Goal: Information Seeking & Learning: Learn about a topic

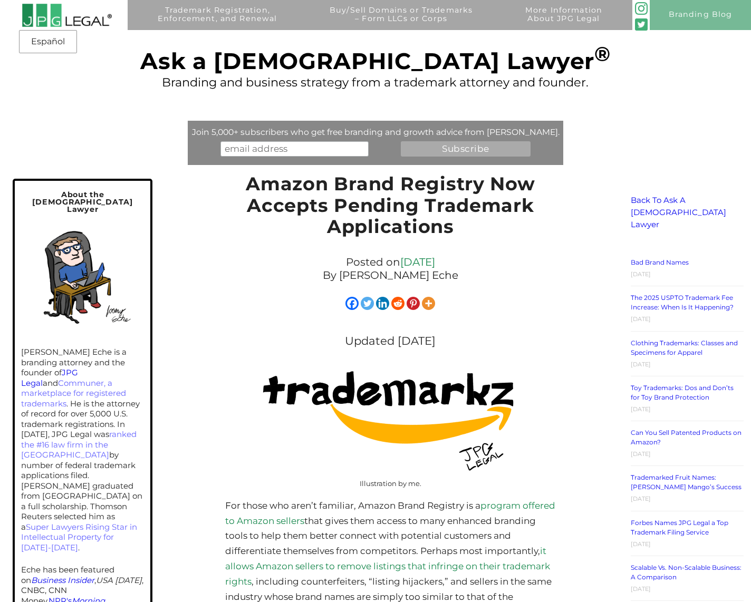
scroll to position [323, 0]
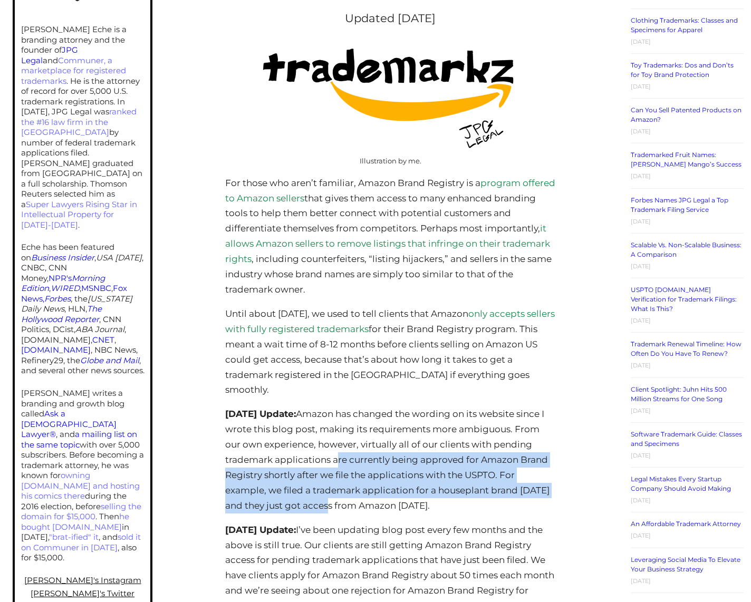
drag, startPoint x: 376, startPoint y: 459, endPoint x: 392, endPoint y: 499, distance: 43.8
click at [392, 499] on p "April 22, 2021 Update: Amazon has changed the wording on its website since I wr…" at bounding box center [390, 460] width 331 height 107
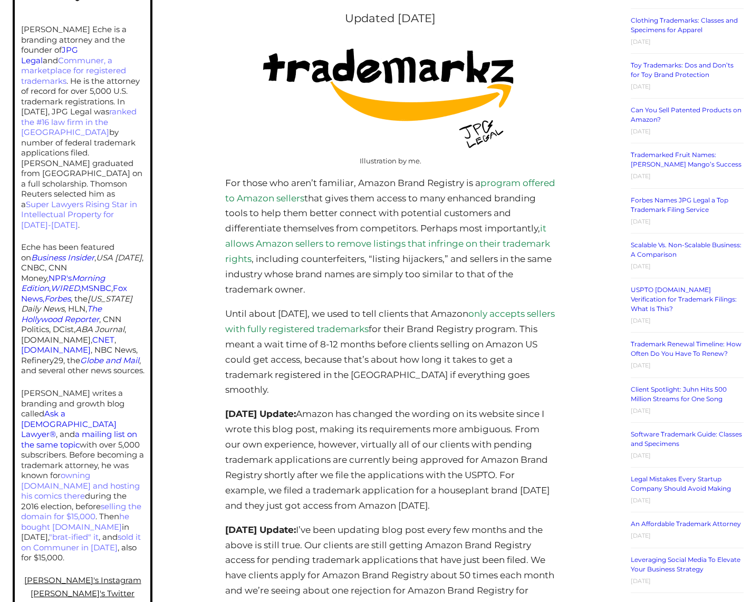
click at [392, 499] on p "April 22, 2021 Update: Amazon has changed the wording on its website since I wr…" at bounding box center [390, 460] width 331 height 107
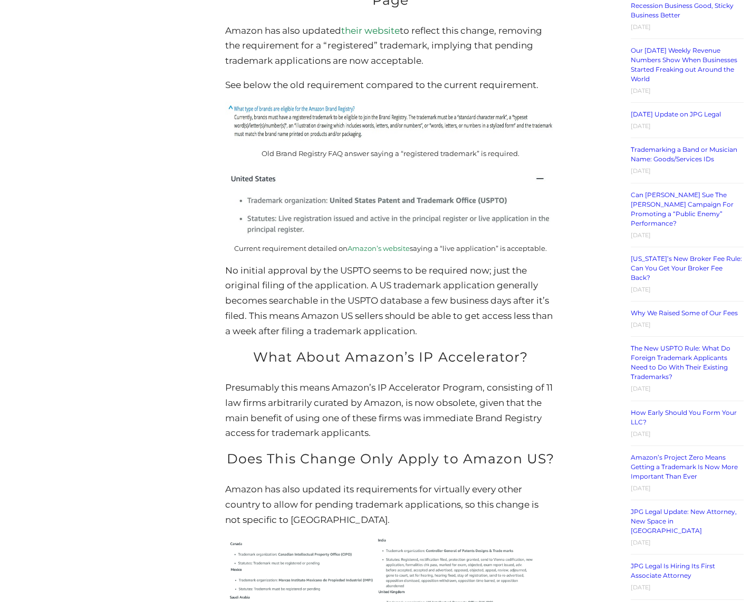
scroll to position [1237, 0]
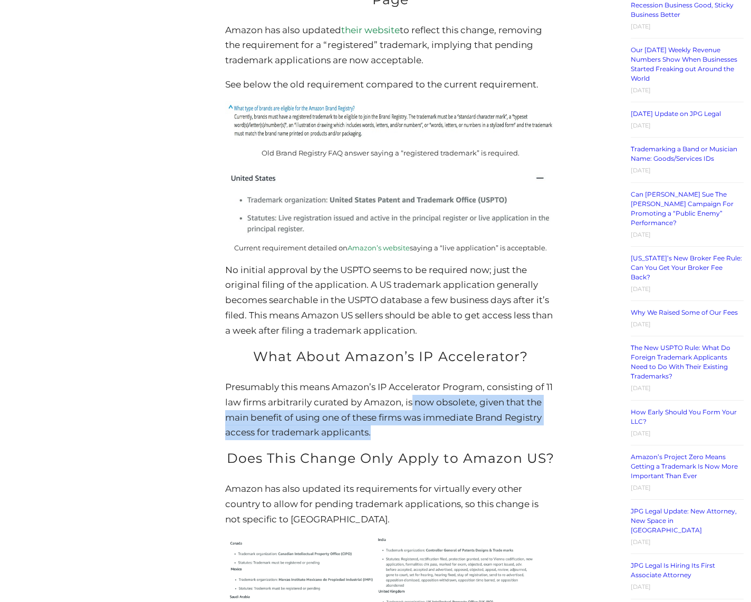
drag, startPoint x: 409, startPoint y: 445, endPoint x: 410, endPoint y: 417, distance: 28.0
click at [410, 417] on p "Presumably this means Amazon’s IP Accelerator Program, consisting of 11 law fir…" at bounding box center [390, 410] width 331 height 61
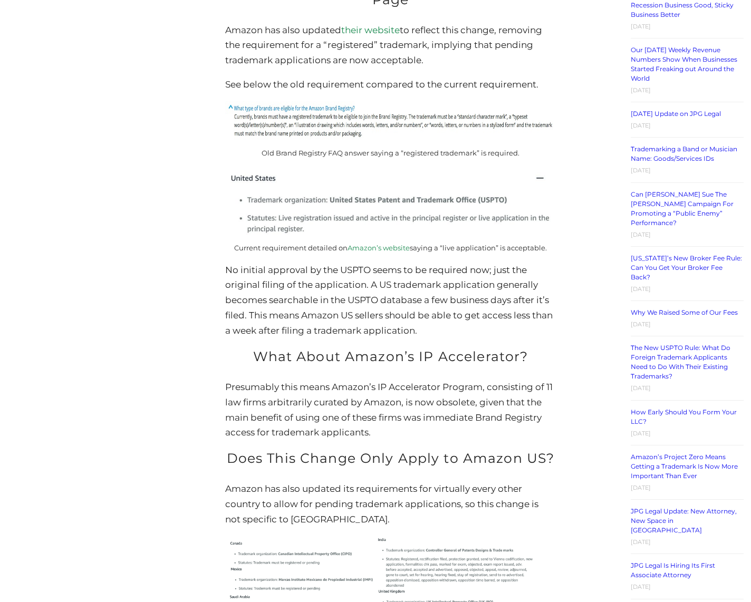
click at [410, 417] on p "Presumably this means Amazon’s IP Accelerator Program, consisting of 11 law fir…" at bounding box center [390, 410] width 331 height 61
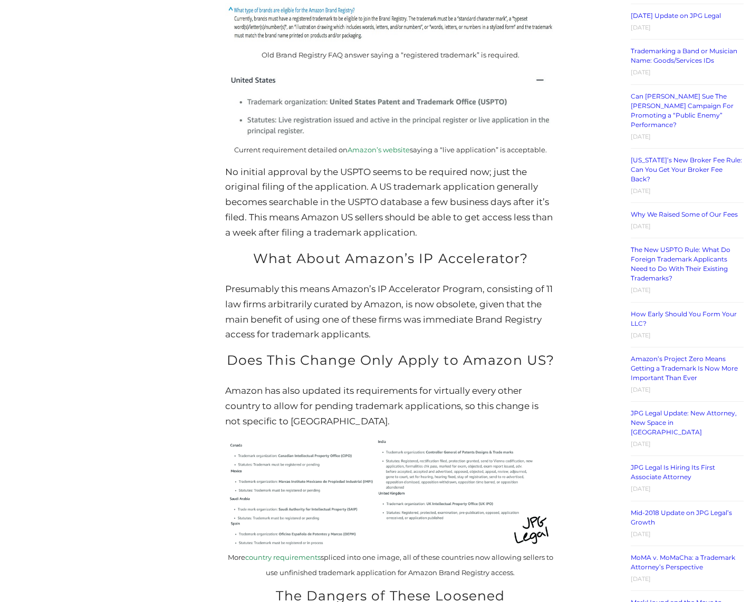
scroll to position [1506, 0]
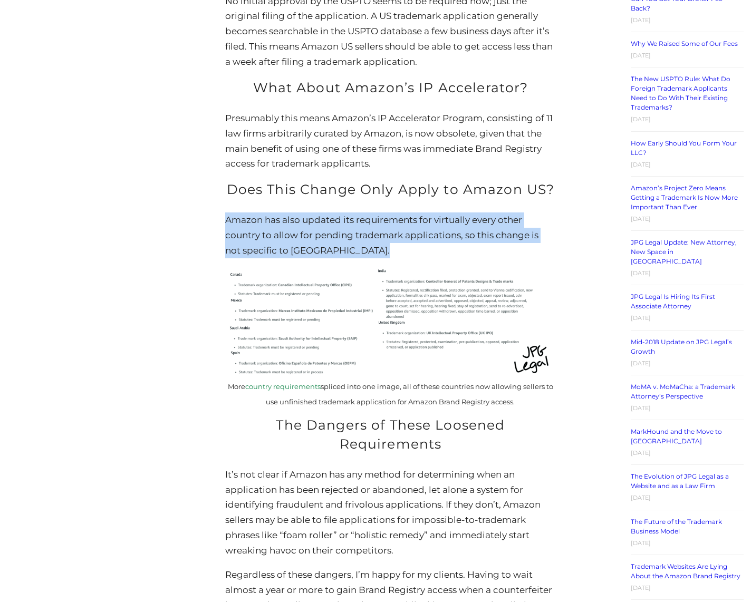
drag, startPoint x: 268, startPoint y: 244, endPoint x: 411, endPoint y: 275, distance: 146.4
click at [411, 275] on div "Amazon Brand Registry Now Accepts Pending Trademark Applications Posted on Janu…" at bounding box center [390, 37] width 450 height 2746
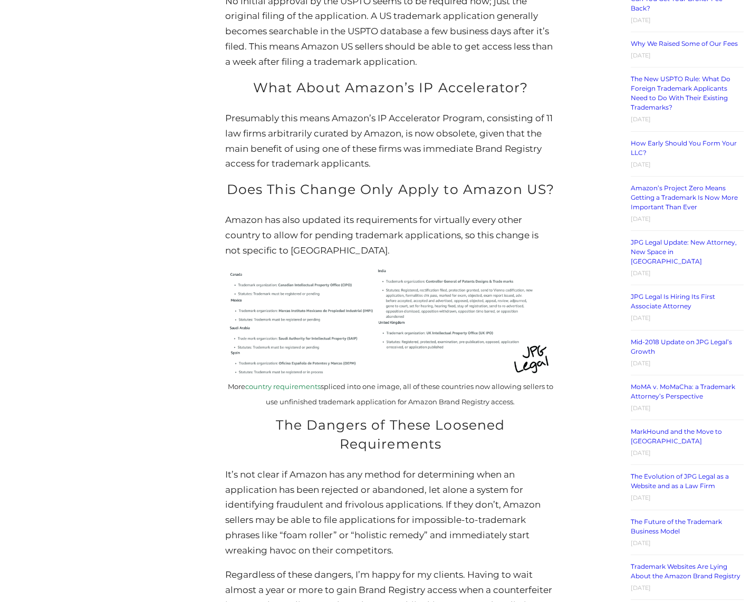
click at [424, 258] on p "Amazon has also updated its requirements for virtually every other country to a…" at bounding box center [390, 236] width 331 height 46
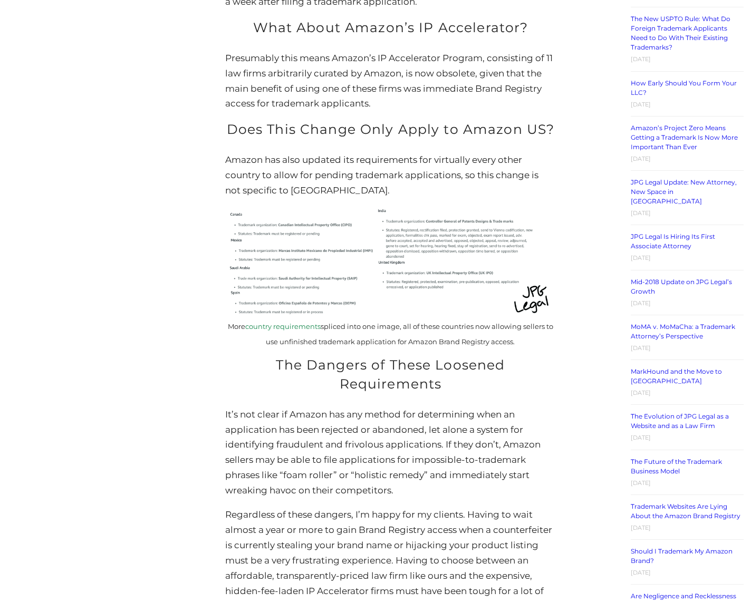
scroll to position [1829, 0]
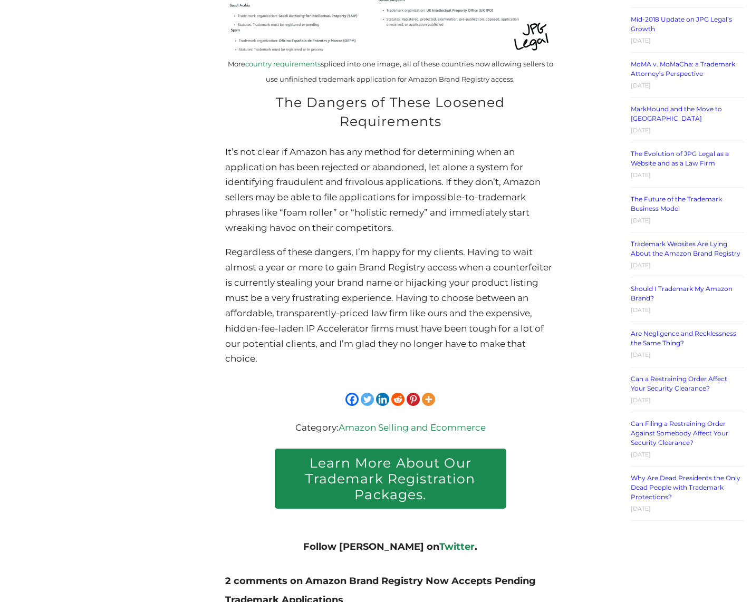
drag, startPoint x: 333, startPoint y: 211, endPoint x: 418, endPoint y: 237, distance: 89.3
click at [418, 236] on p "It’s not clear if Amazon has any method for determining when an application has…" at bounding box center [390, 190] width 331 height 91
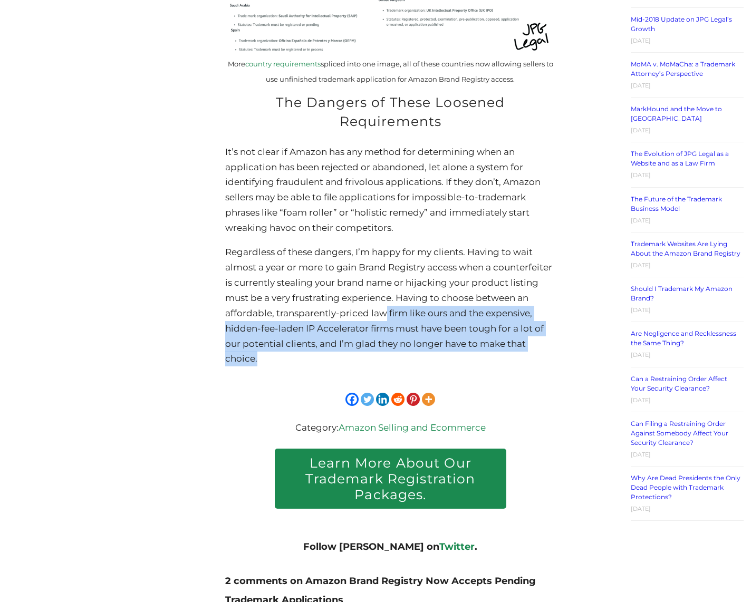
drag, startPoint x: 382, startPoint y: 327, endPoint x: 427, endPoint y: 371, distance: 62.3
click at [427, 367] on p "Regardless of these dangers, I’m happy for my clients. Having to wait almost a …" at bounding box center [390, 306] width 331 height 122
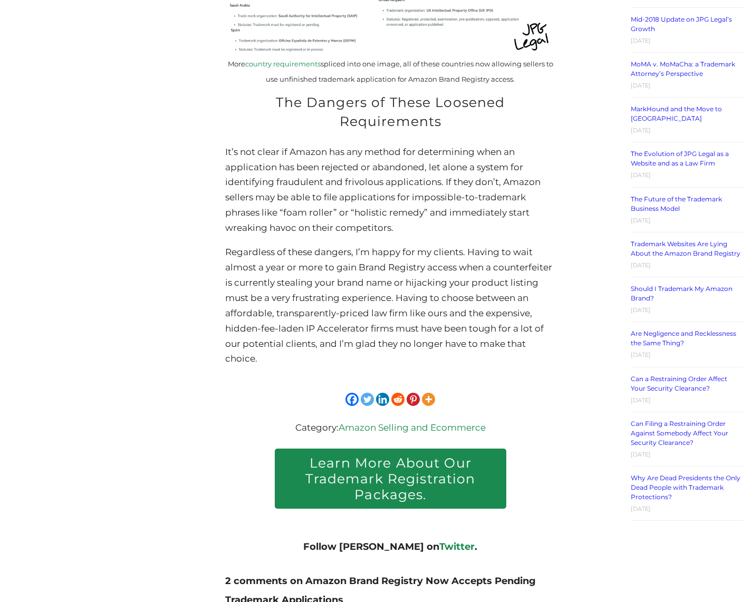
click at [427, 367] on p "Regardless of these dangers, I’m happy for my clients. Having to wait almost a …" at bounding box center [390, 306] width 331 height 122
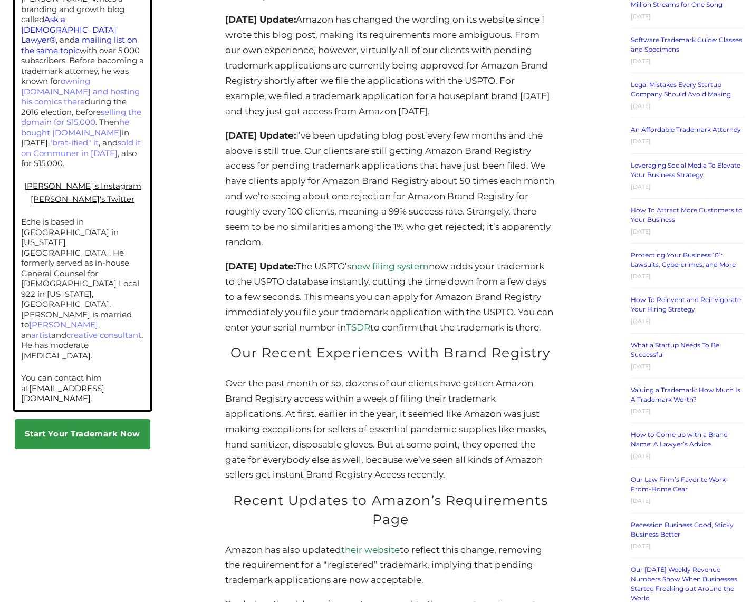
scroll to position [0, 0]
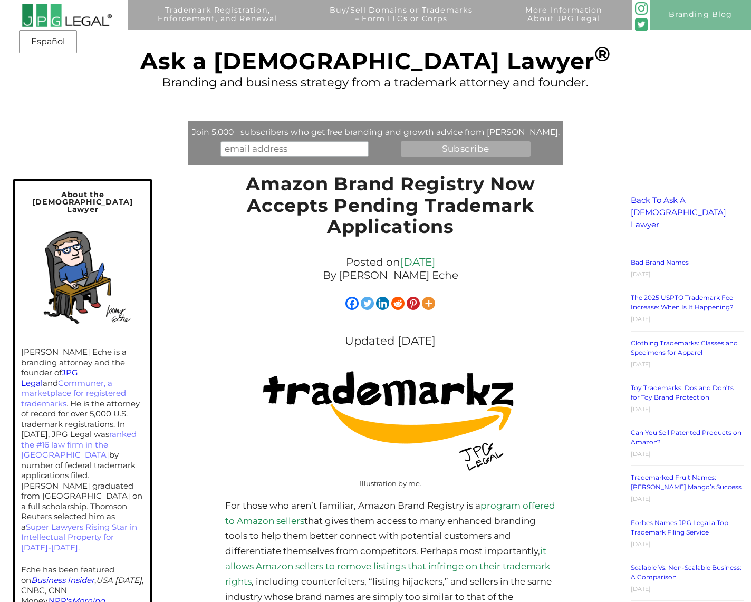
drag, startPoint x: 565, startPoint y: 447, endPoint x: 547, endPoint y: 134, distance: 313.3
click at [73, 18] on img at bounding box center [67, 15] width 90 height 24
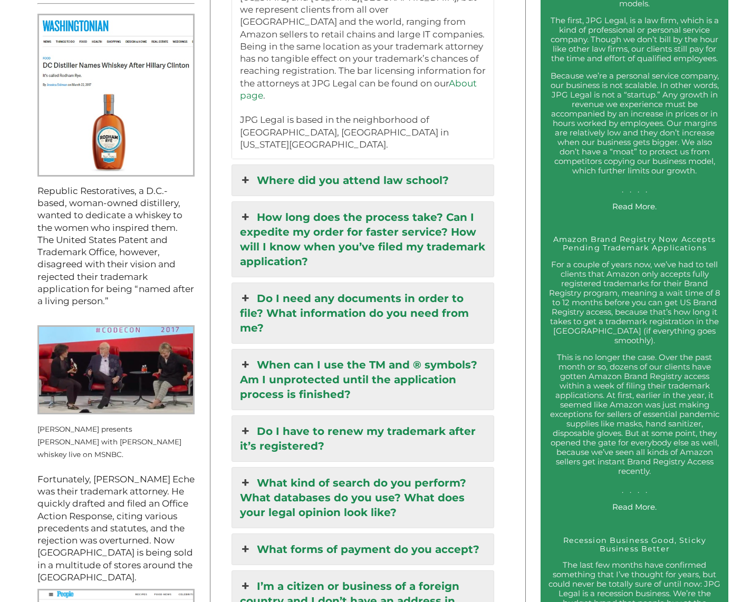
scroll to position [1076, 0]
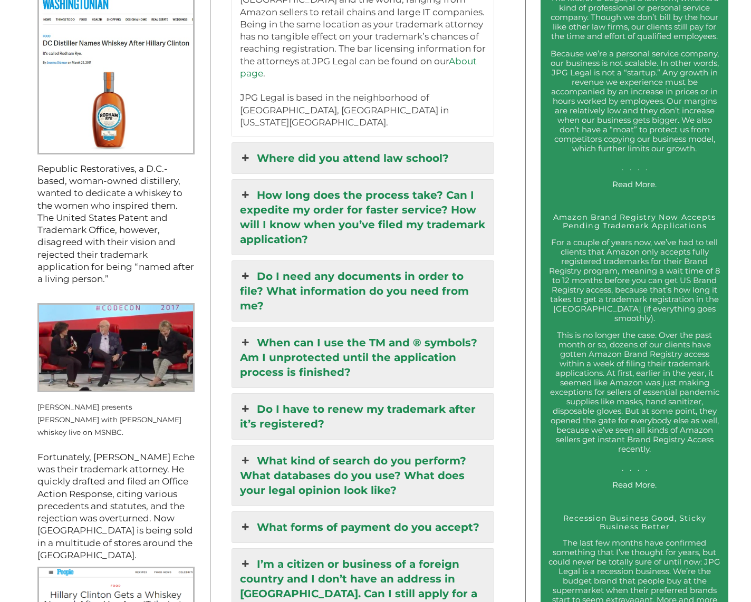
click at [403, 143] on link "Where did you attend law school?" at bounding box center [363, 158] width 262 height 31
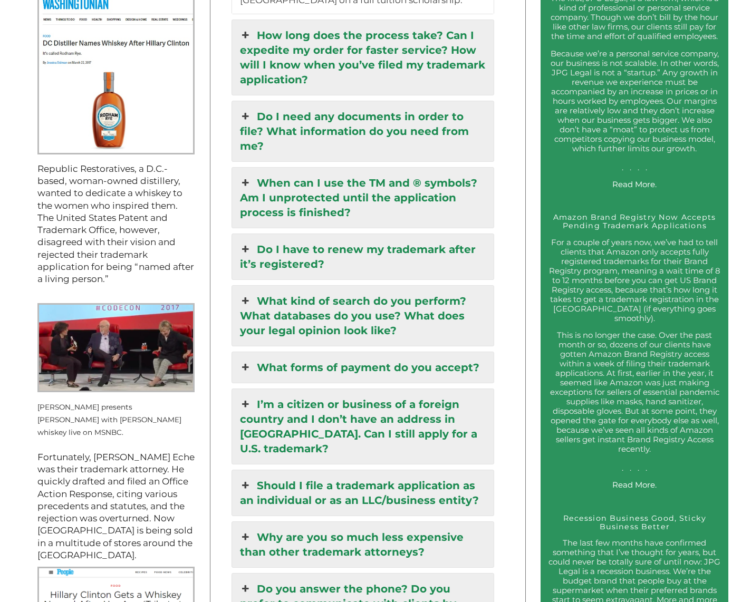
click at [404, 95] on link "How long does the process take? Can I expedite my order for faster service? How…" at bounding box center [363, 57] width 262 height 75
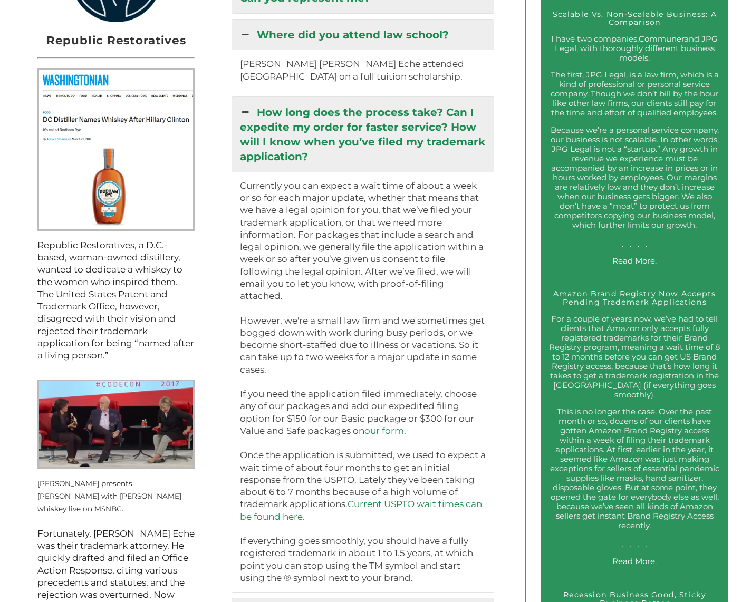
scroll to position [858, 0]
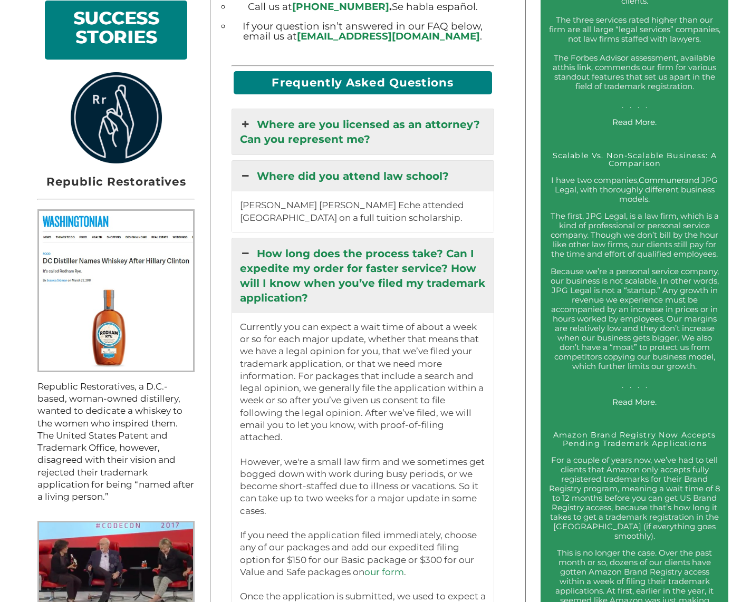
click at [411, 161] on link "Where did you attend law school?" at bounding box center [363, 176] width 262 height 31
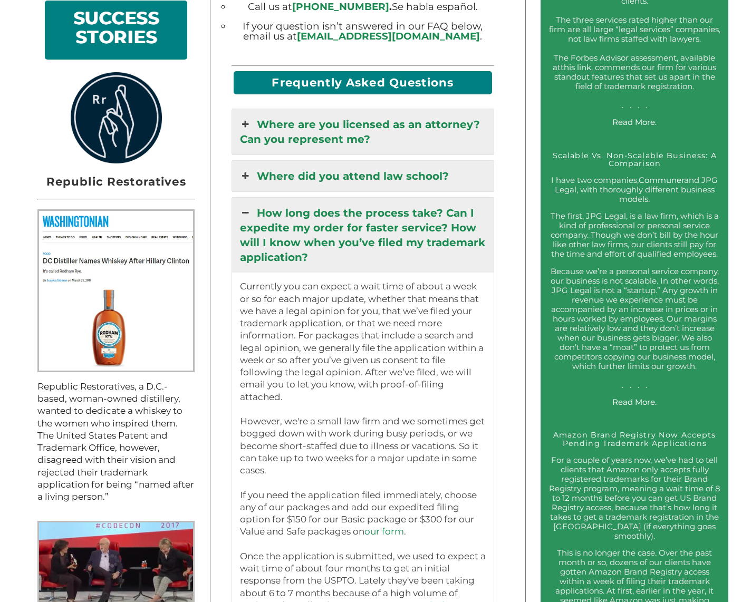
click at [411, 225] on link "How long does the process take? Can I expedite my order for faster service? How…" at bounding box center [363, 235] width 262 height 75
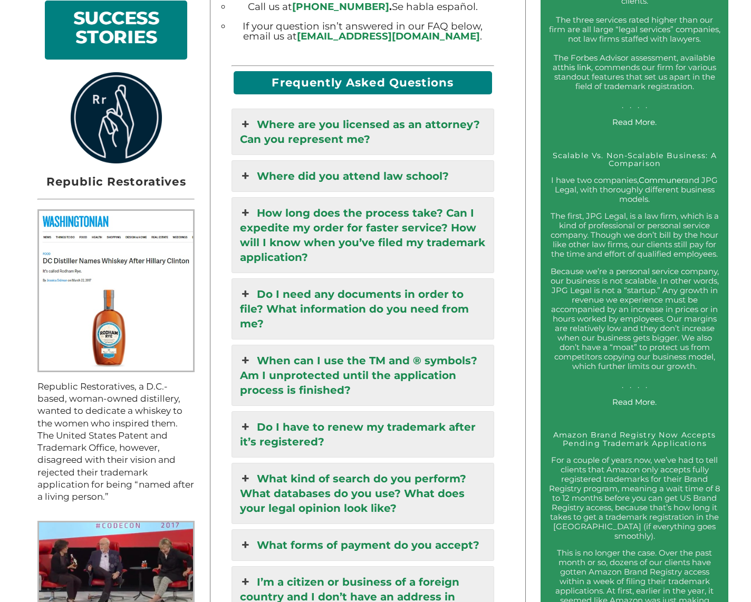
click at [425, 345] on link "When can I use the TM and ® symbols? Am I unprotected until the application pro…" at bounding box center [363, 375] width 262 height 60
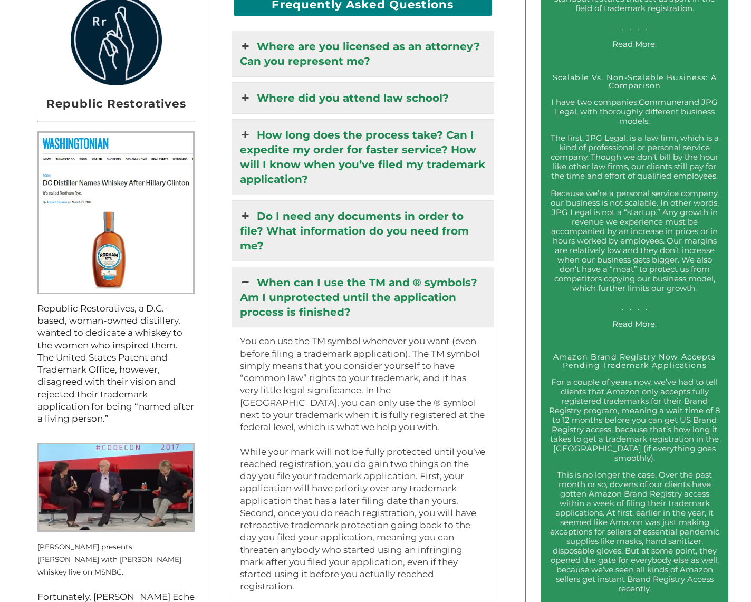
scroll to position [966, 0]
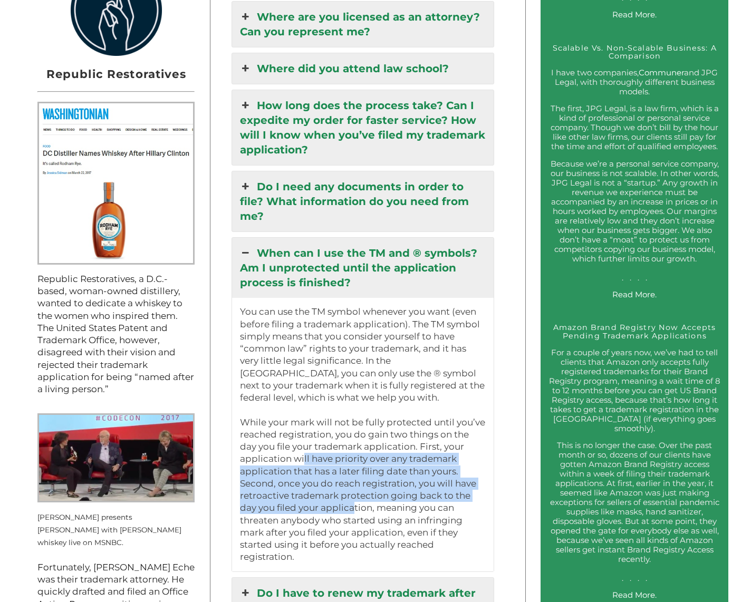
drag, startPoint x: 297, startPoint y: 429, endPoint x: 346, endPoint y: 476, distance: 67.9
click at [346, 476] on p "You can use the TM symbol whenever you want (even before filing a trademark app…" at bounding box center [363, 434] width 246 height 257
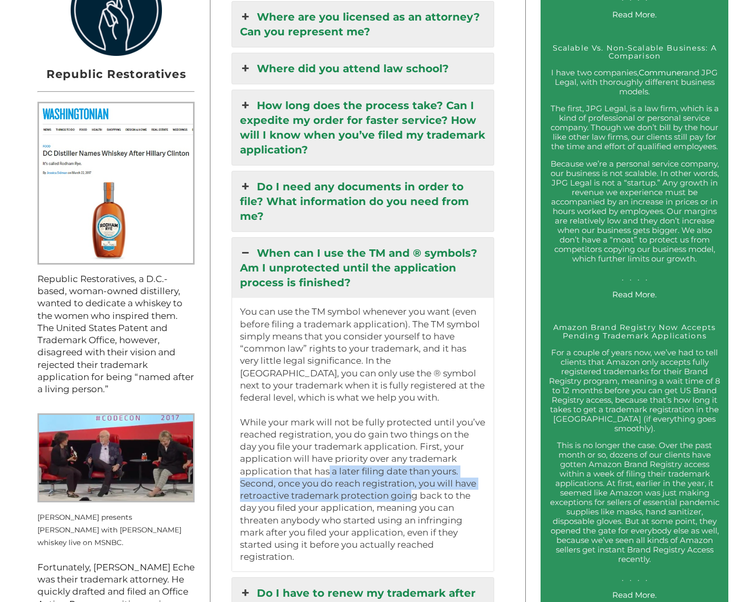
drag, startPoint x: 324, startPoint y: 439, endPoint x: 404, endPoint y: 463, distance: 83.6
click at [404, 463] on p "You can use the TM symbol whenever you want (even before filing a trademark app…" at bounding box center [363, 434] width 246 height 257
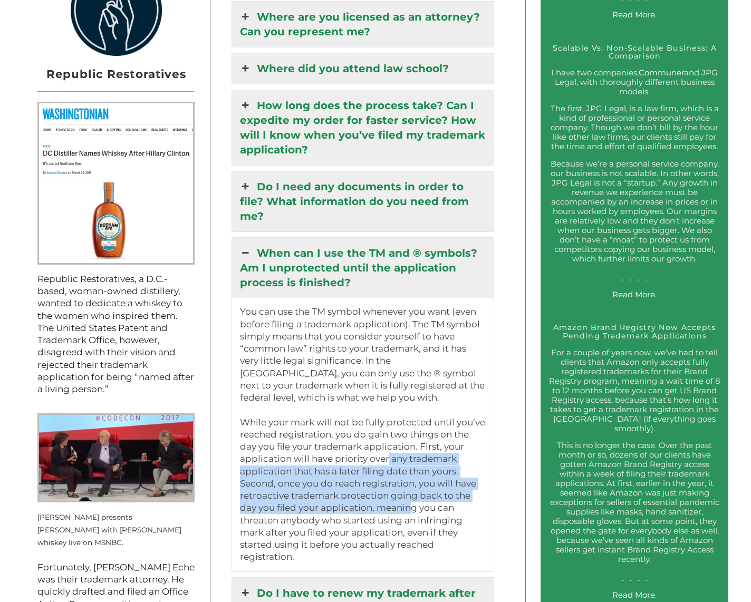
drag, startPoint x: 382, startPoint y: 425, endPoint x: 403, endPoint y: 473, distance: 52.4
click at [403, 473] on p "You can use the TM symbol whenever you want (even before filing a trademark app…" at bounding box center [363, 434] width 246 height 257
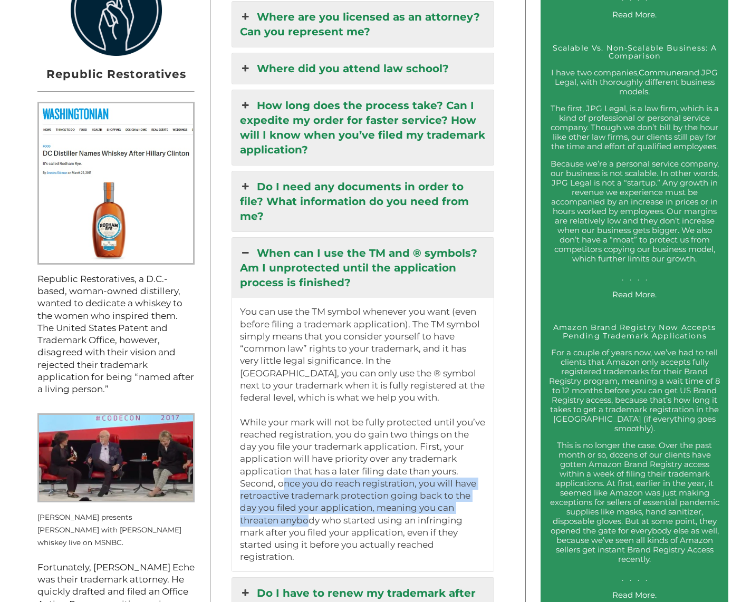
drag, startPoint x: 278, startPoint y: 454, endPoint x: 303, endPoint y: 485, distance: 39.4
click at [303, 485] on p "You can use the TM symbol whenever you want (even before filing a trademark app…" at bounding box center [363, 434] width 246 height 257
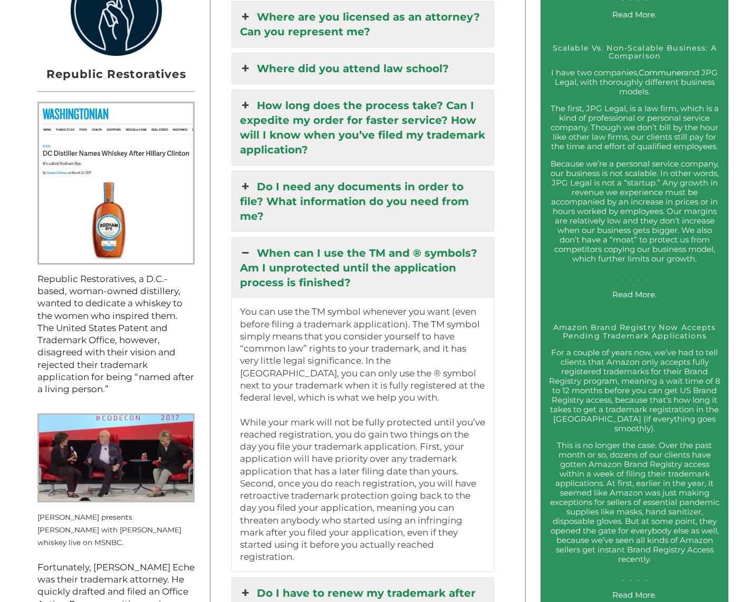
click at [303, 485] on p "You can use the TM symbol whenever you want (even before filing a trademark app…" at bounding box center [363, 434] width 246 height 257
drag, startPoint x: 297, startPoint y: 492, endPoint x: 307, endPoint y: 523, distance: 33.4
click at [307, 523] on p "You can use the TM symbol whenever you want (even before filing a trademark app…" at bounding box center [363, 434] width 246 height 257
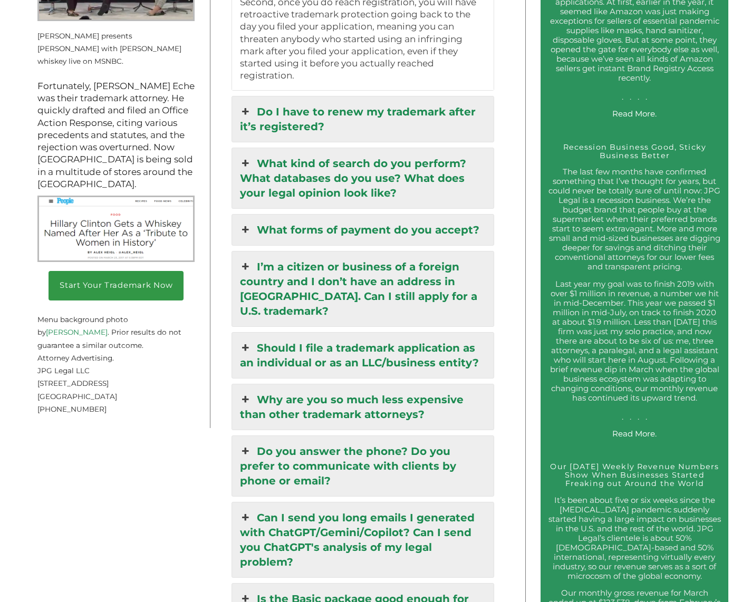
scroll to position [1450, 0]
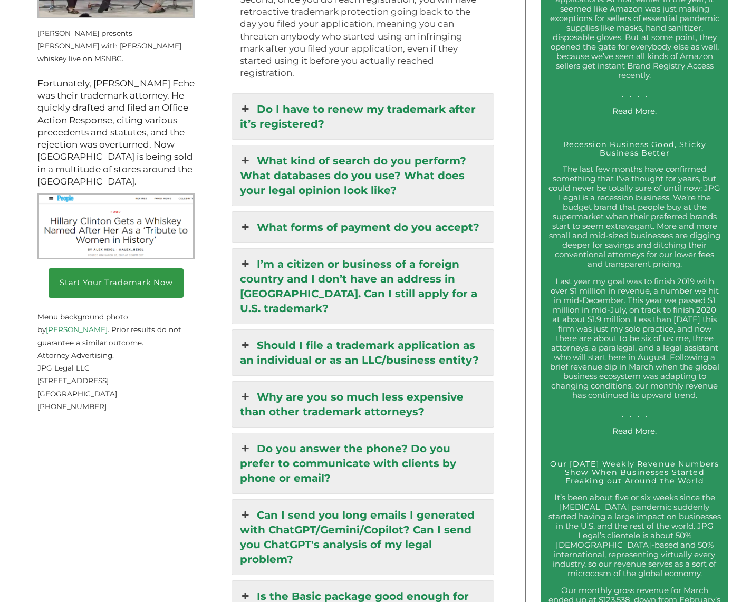
click at [415, 382] on link "Why are you so much less expensive than other trademark attorneys?" at bounding box center [363, 404] width 262 height 45
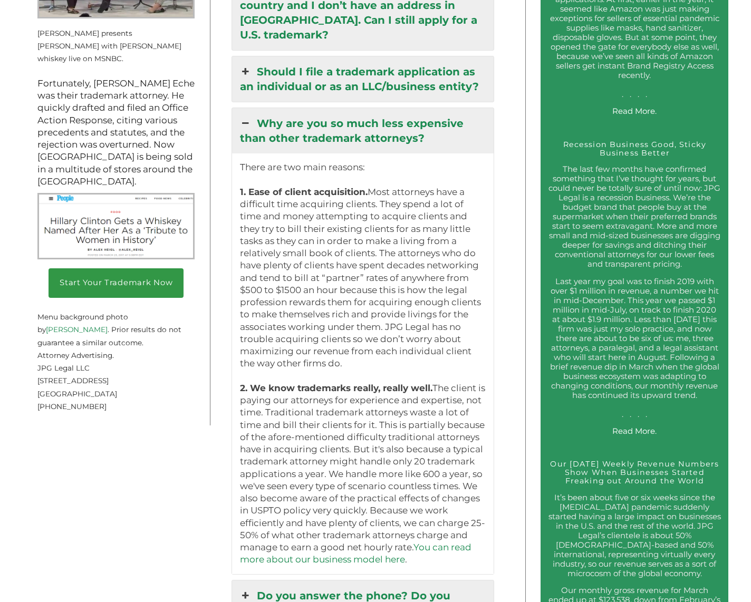
scroll to position [1442, 0]
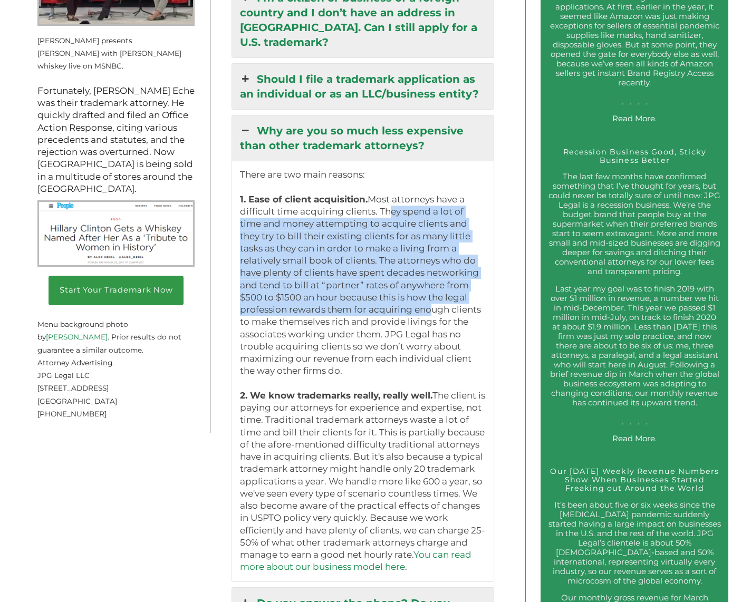
drag, startPoint x: 382, startPoint y: 179, endPoint x: 422, endPoint y: 284, distance: 113.0
click at [422, 284] on p "There are two main reasons: 1. Ease of client acquisition. Most attorneys have …" at bounding box center [363, 371] width 246 height 405
drag, startPoint x: 368, startPoint y: 334, endPoint x: 391, endPoint y: 297, distance: 44.1
click at [391, 297] on p "There are two main reasons: 1. Ease of client acquisition. Most attorneys have …" at bounding box center [363, 371] width 246 height 405
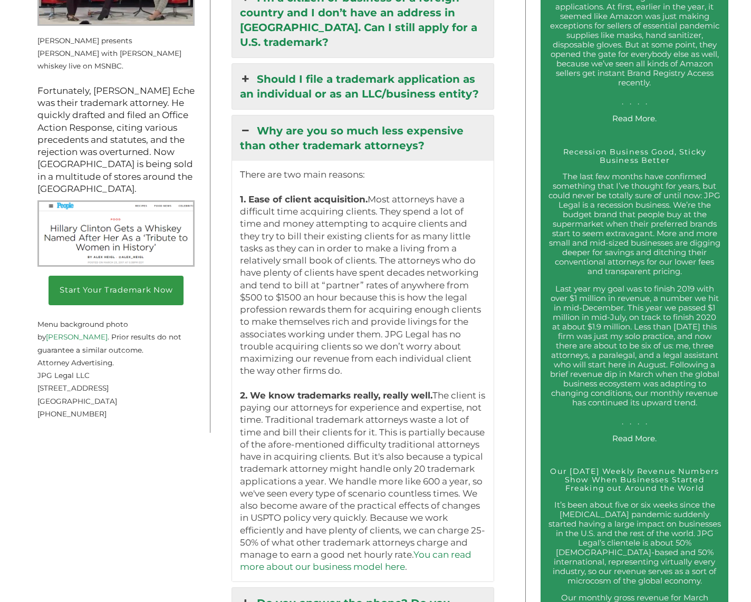
click at [391, 297] on p "There are two main reasons: 1. Ease of client acquisition. Most attorneys have …" at bounding box center [363, 371] width 246 height 405
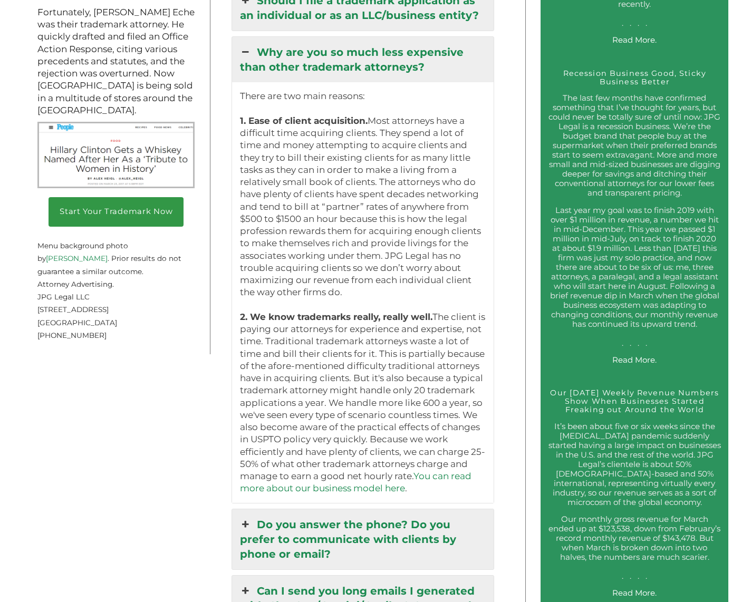
scroll to position [1658, 0]
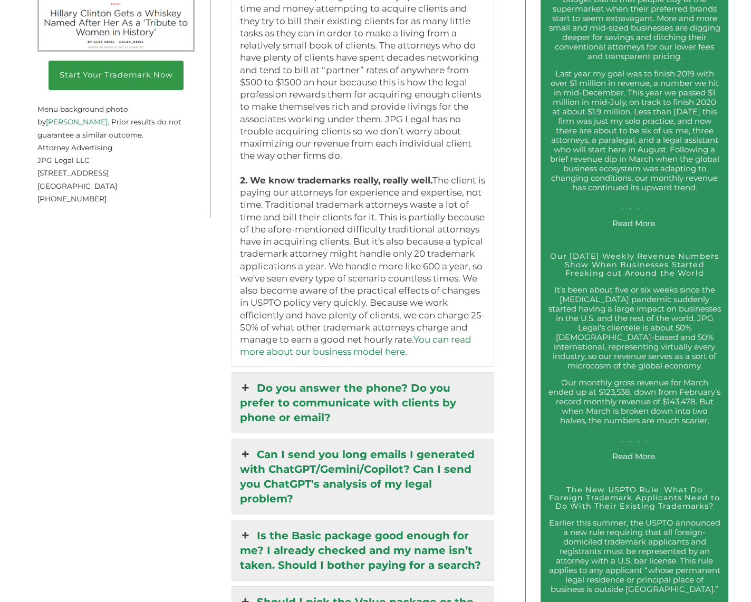
click at [409, 373] on link "Do you answer the phone? Do you prefer to communicate with clients by phone or …" at bounding box center [363, 403] width 262 height 60
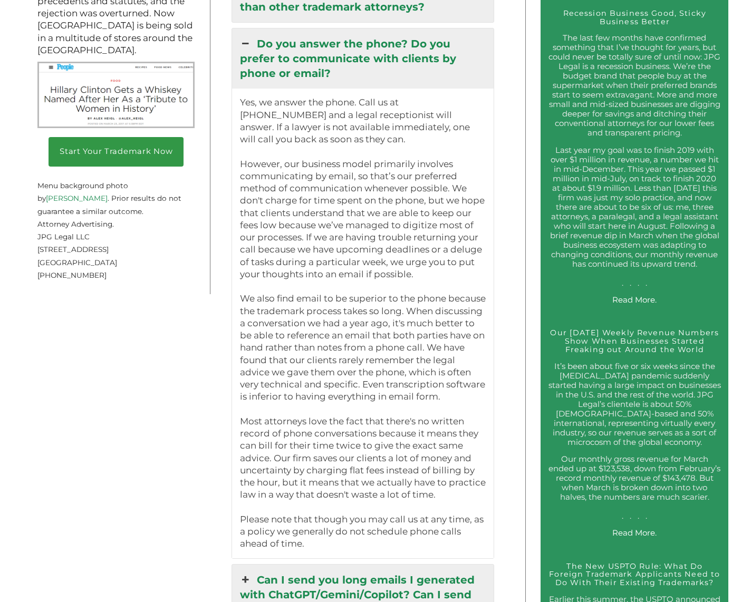
scroll to position [1546, 0]
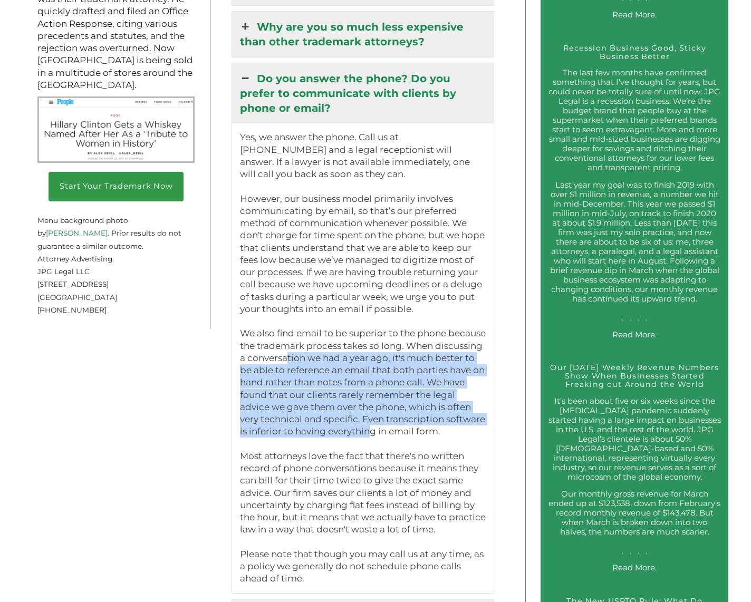
drag, startPoint x: 334, startPoint y: 331, endPoint x: 404, endPoint y: 402, distance: 99.9
click at [404, 402] on p "Yes, we answer the phone. Call us at (917) 268-7054 and a legal receptionist wi…" at bounding box center [363, 358] width 246 height 454
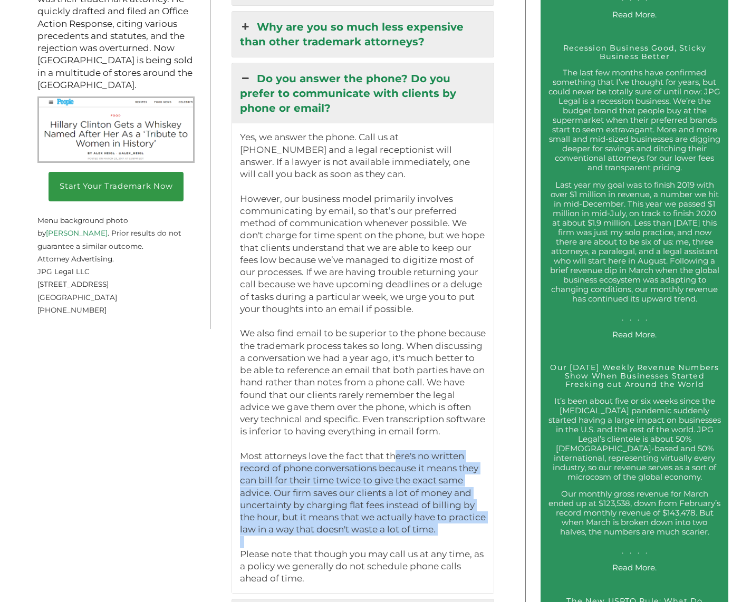
drag, startPoint x: 393, startPoint y: 427, endPoint x: 449, endPoint y: 511, distance: 100.5
click at [449, 511] on p "Yes, we answer the phone. Call us at (917) 268-7054 and a legal receptionist wi…" at bounding box center [363, 358] width 246 height 454
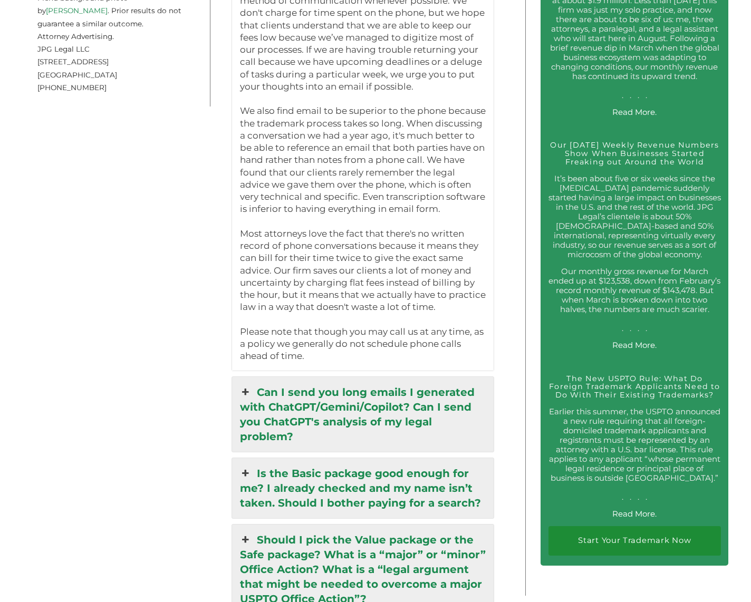
scroll to position [1815, 0]
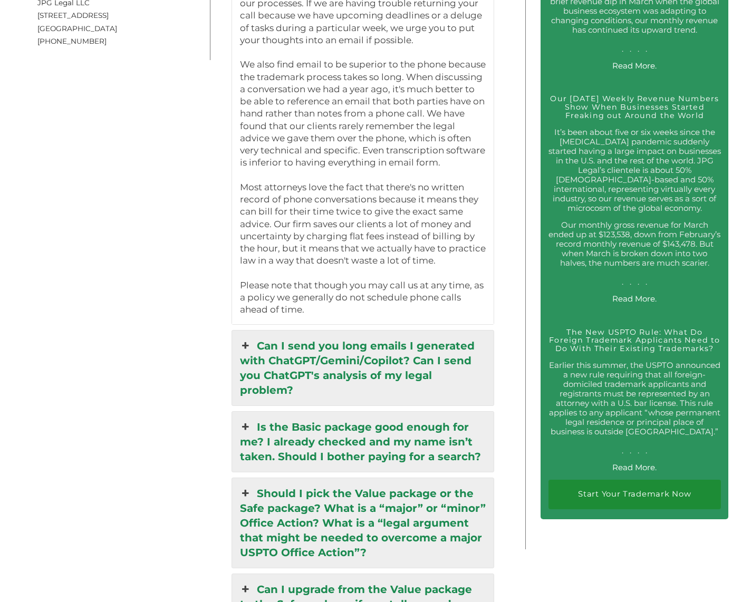
click at [411, 349] on link "Can I send you long emails I generated with ChatGPT/Gemini/Copilot? Can I send …" at bounding box center [363, 368] width 262 height 75
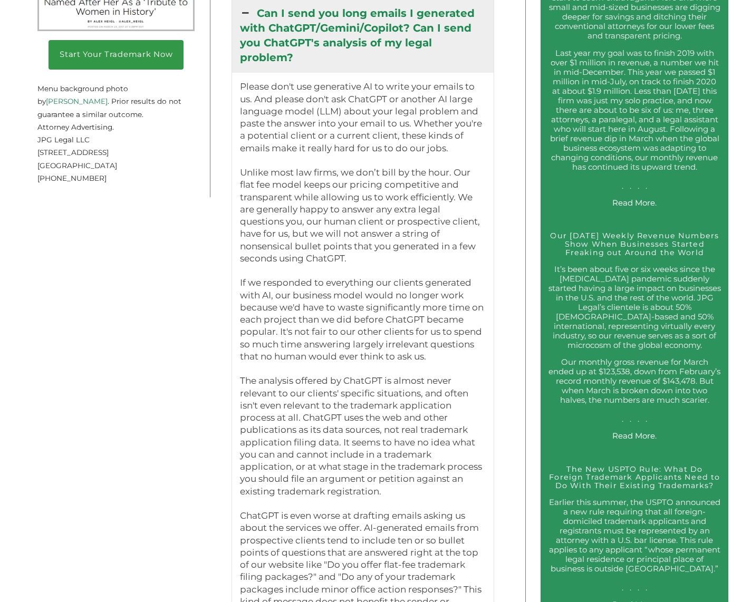
scroll to position [1761, 0]
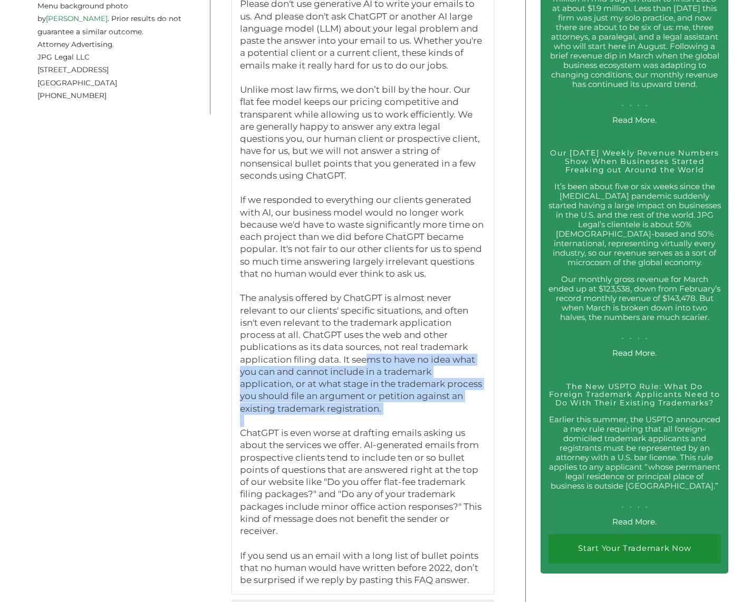
drag, startPoint x: 362, startPoint y: 325, endPoint x: 386, endPoint y: 389, distance: 67.4
click at [386, 389] on p "Please don't use generative AI to write your emails to us. And please don't ask…" at bounding box center [363, 292] width 246 height 589
drag, startPoint x: 383, startPoint y: 383, endPoint x: 284, endPoint y: 357, distance: 102.6
click at [284, 357] on p "Please don't use generative AI to write your emails to us. And please don't ask…" at bounding box center [363, 292] width 246 height 589
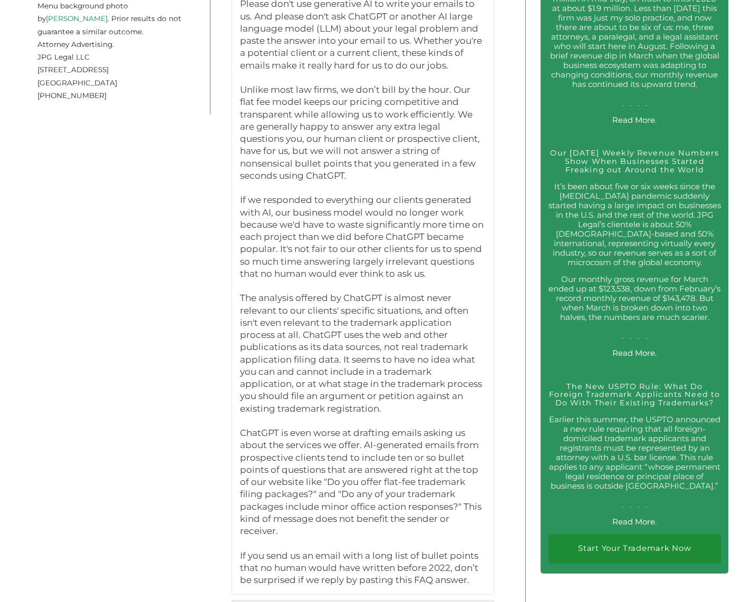
click at [286, 360] on p "Please don't use generative AI to write your emails to us. And please don't ask…" at bounding box center [363, 292] width 246 height 589
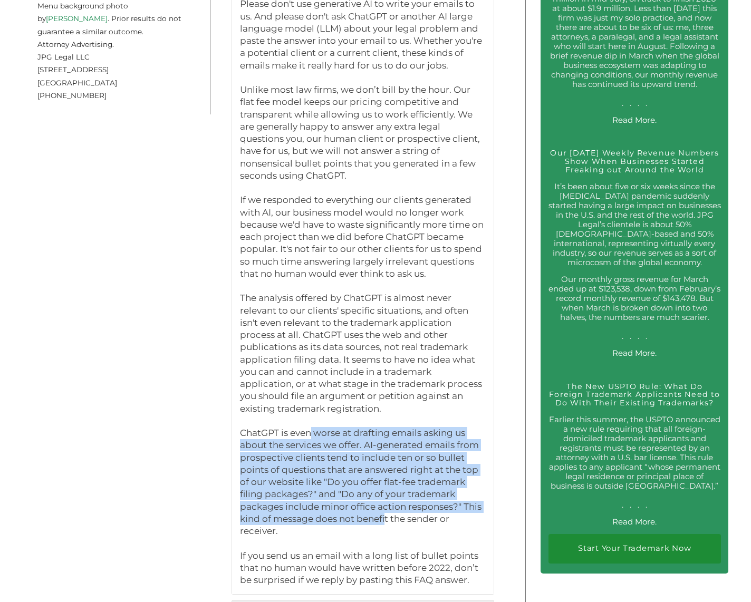
drag, startPoint x: 306, startPoint y: 405, endPoint x: 382, endPoint y: 488, distance: 112.7
click at [382, 488] on p "Please don't use generative AI to write your emails to us. And please don't ask…" at bounding box center [363, 292] width 246 height 589
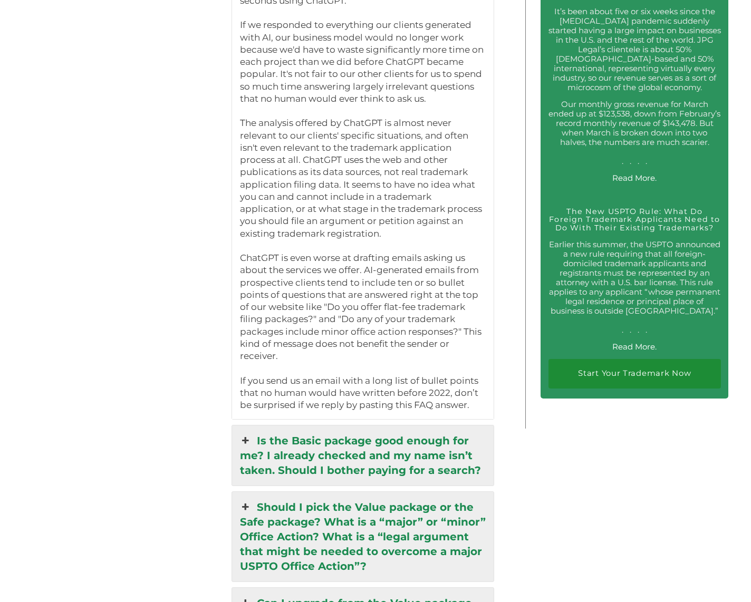
scroll to position [2039, 0]
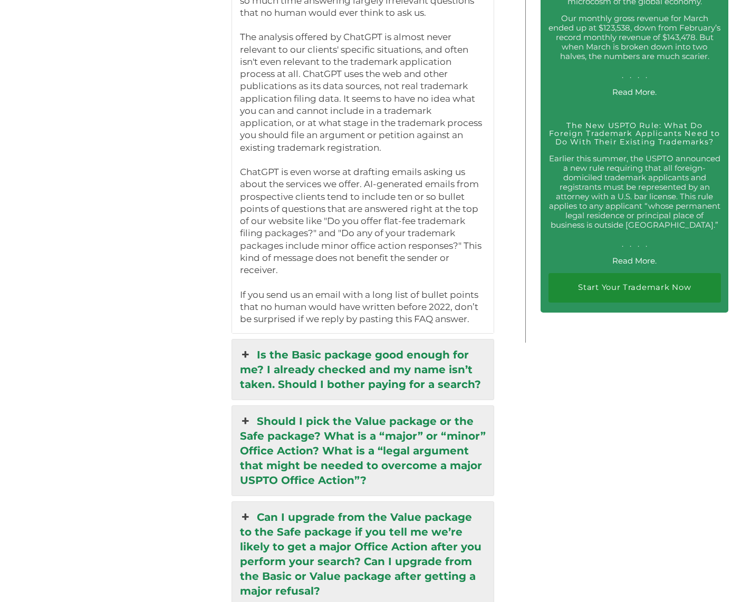
drag, startPoint x: 362, startPoint y: 523, endPoint x: 392, endPoint y: 554, distance: 42.9
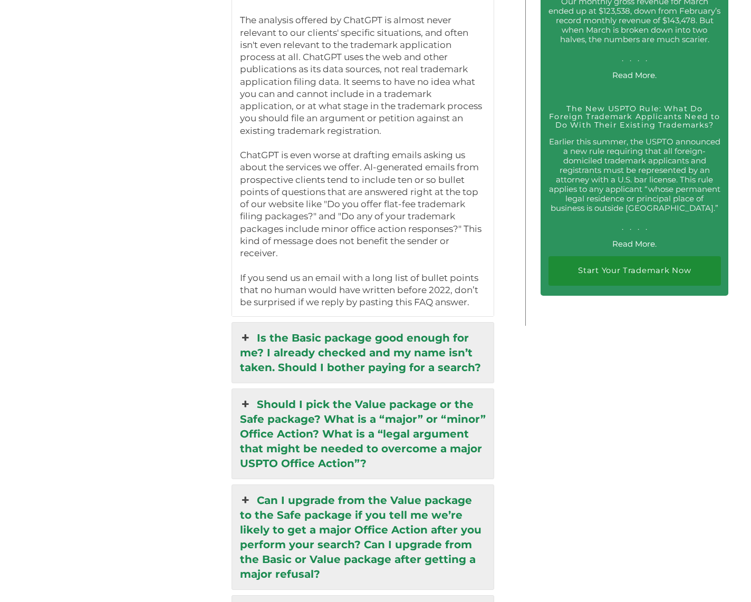
click at [430, 327] on link "Is the Basic package good enough for me? I already checked and my name isn’t ta…" at bounding box center [363, 353] width 262 height 60
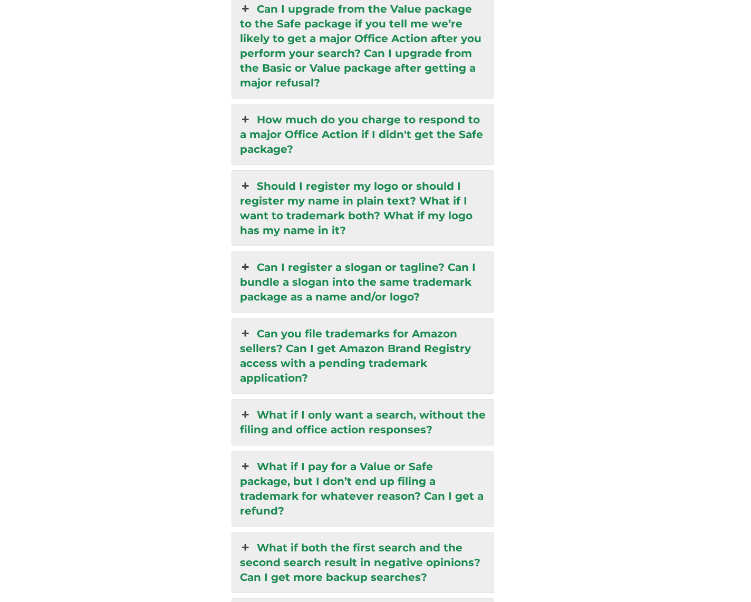
scroll to position [2776, 0]
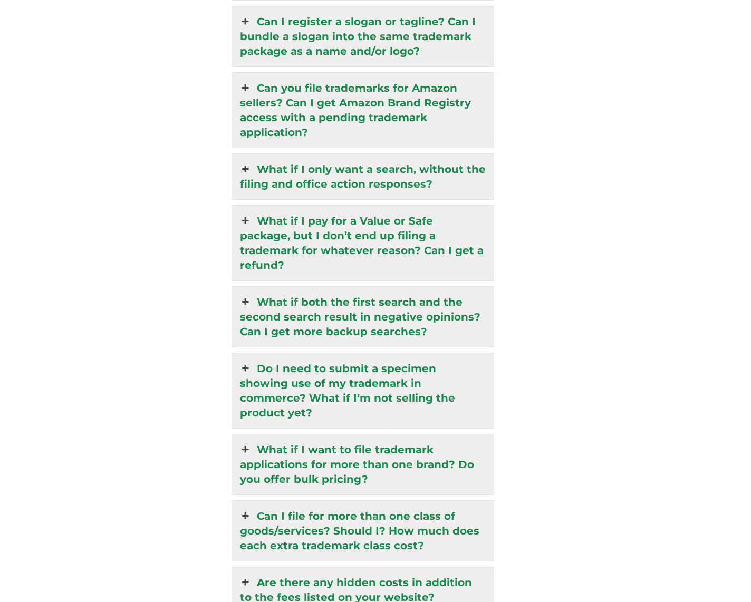
click at [403, 94] on link "Can you file trademarks for Amazon sellers? Can I get Amazon Brand Registry acc…" at bounding box center [363, 110] width 262 height 75
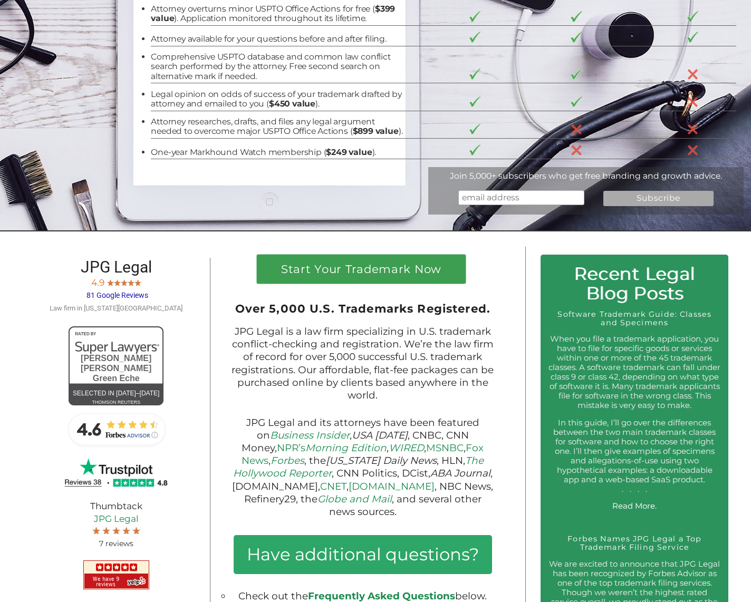
scroll to position [0, 0]
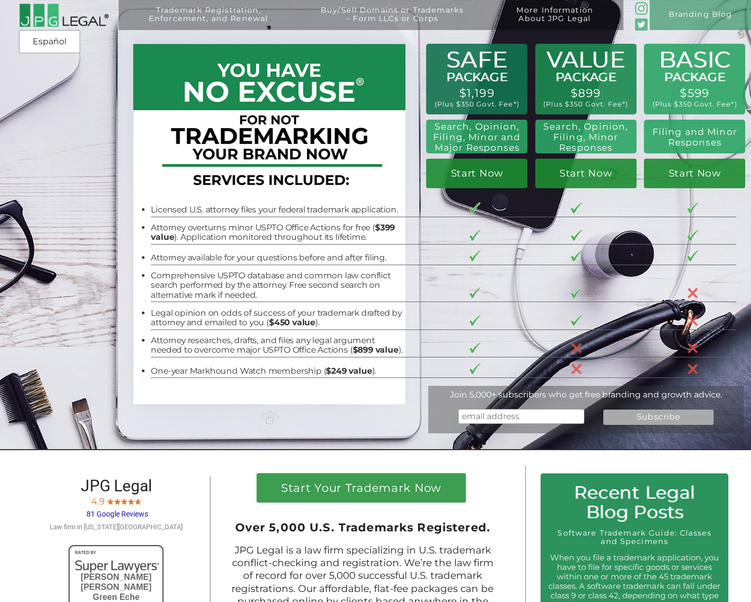
drag, startPoint x: 592, startPoint y: 392, endPoint x: 468, endPoint y: 15, distance: 396.9
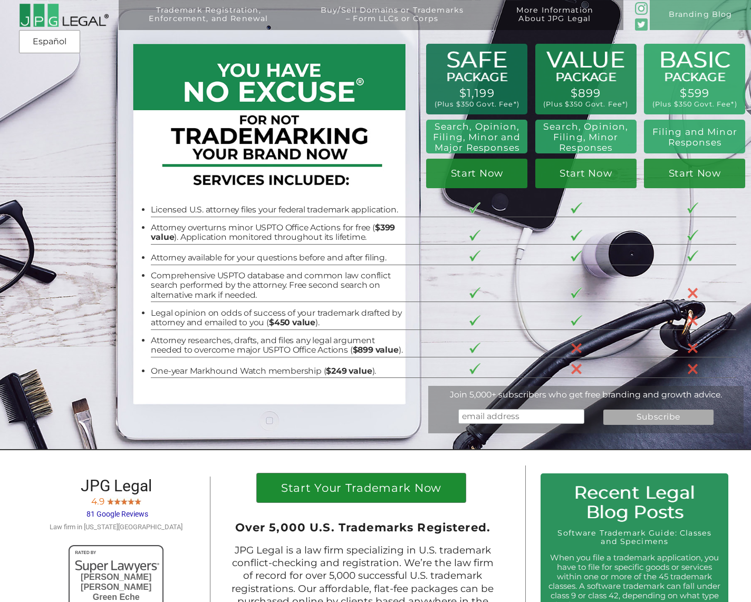
click at [349, 483] on h1 "Start Your Trademark Now" at bounding box center [361, 491] width 194 height 16
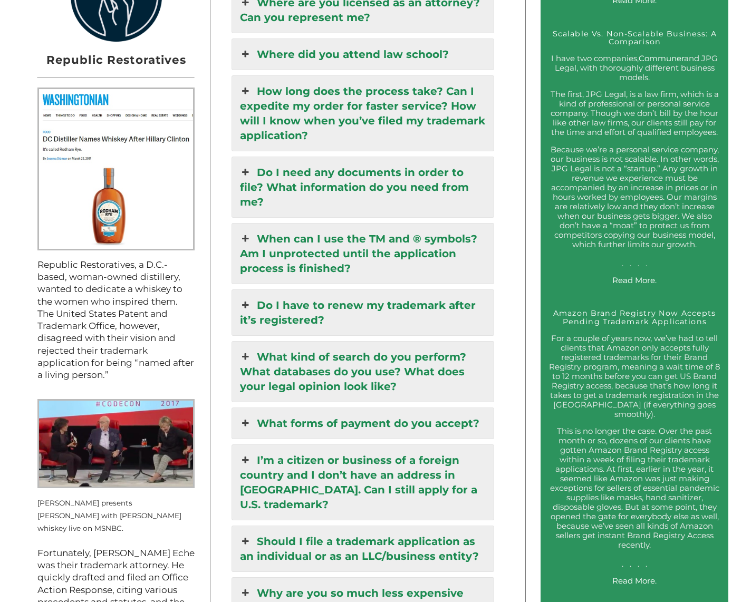
scroll to position [1022, 0]
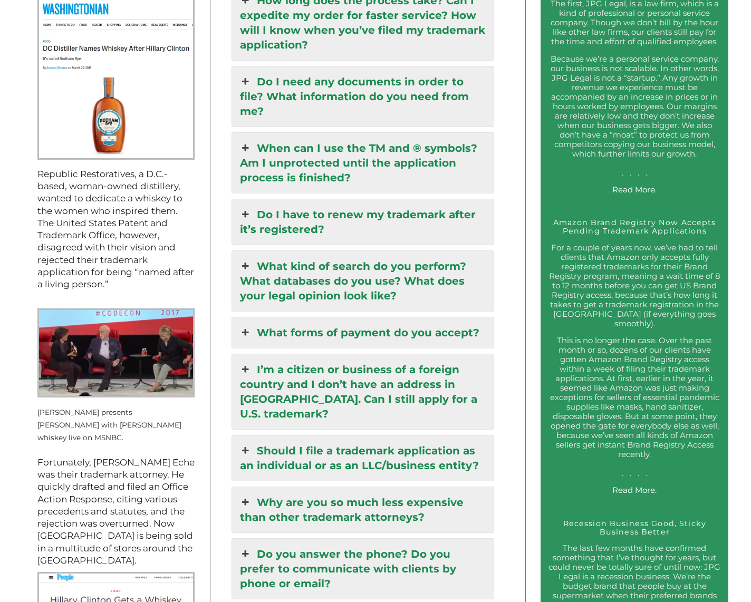
drag, startPoint x: 198, startPoint y: 238, endPoint x: 198, endPoint y: 245, distance: 6.9
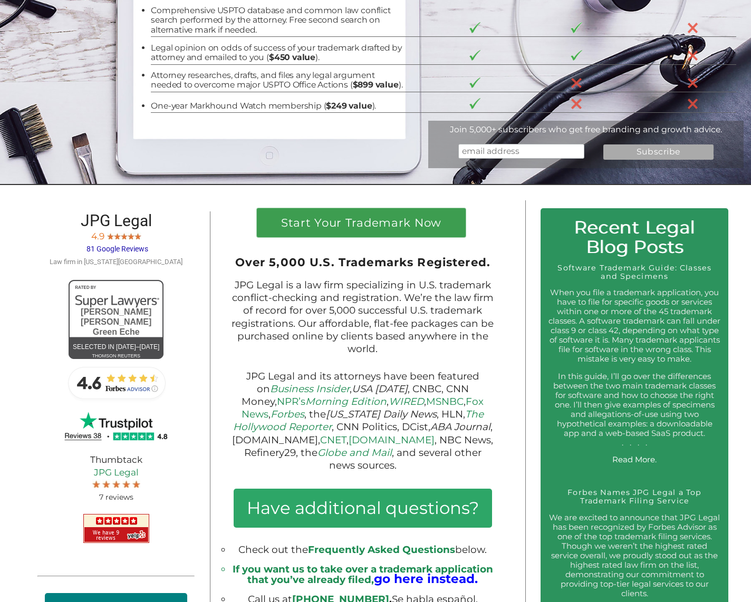
scroll to position [0, 0]
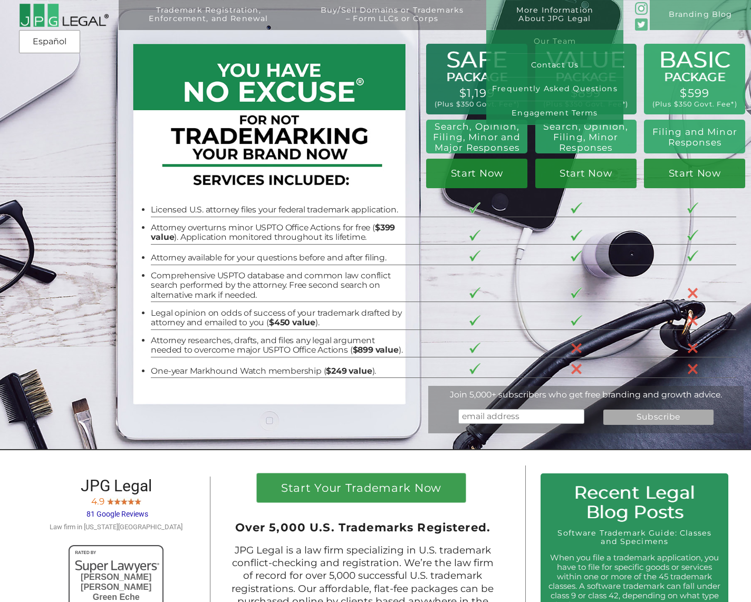
click at [529, 41] on link "Our Team" at bounding box center [554, 42] width 137 height 24
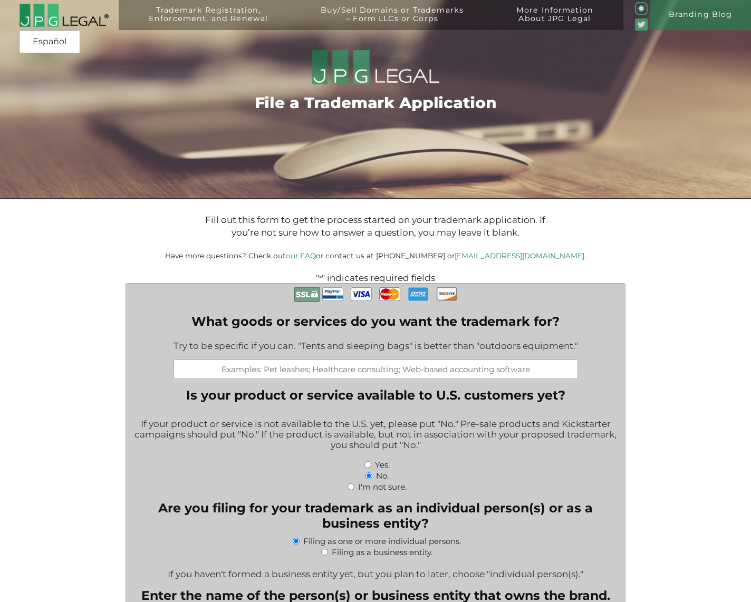
drag, startPoint x: 379, startPoint y: 509, endPoint x: 417, endPoint y: 137, distance: 374.7
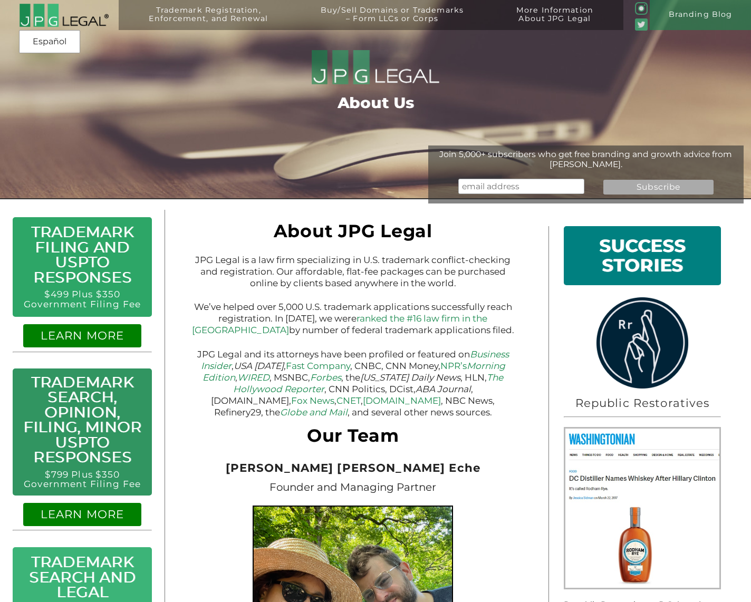
drag, startPoint x: 321, startPoint y: 418, endPoint x: 187, endPoint y: 83, distance: 360.9
click at [63, 20] on img at bounding box center [64, 15] width 90 height 24
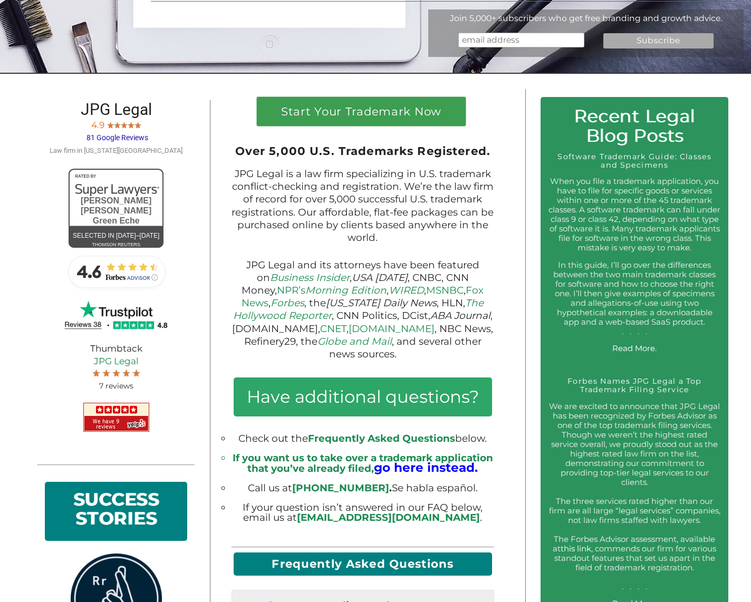
scroll to position [699, 0]
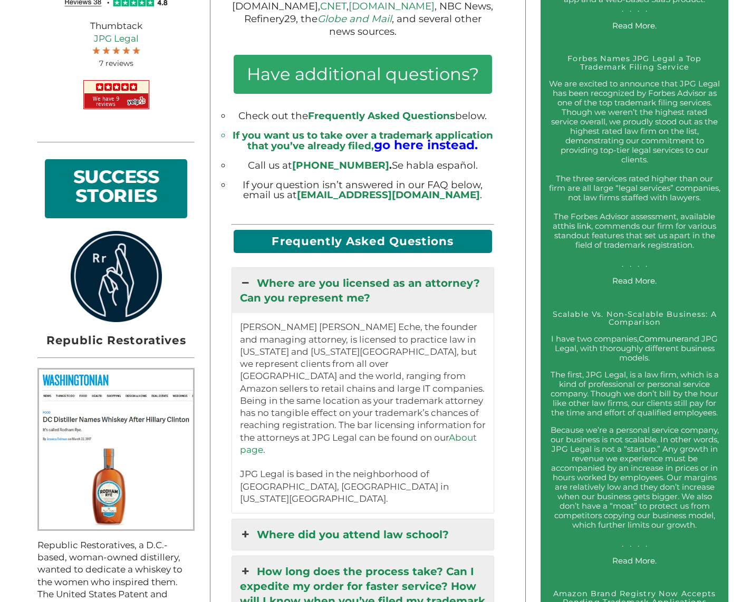
click at [648, 556] on link "Read More." at bounding box center [634, 561] width 44 height 10
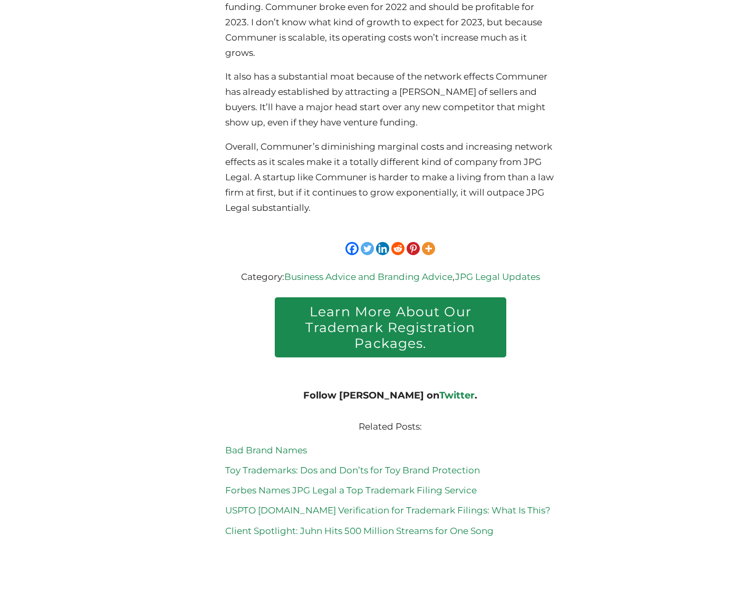
scroll to position [5627, 0]
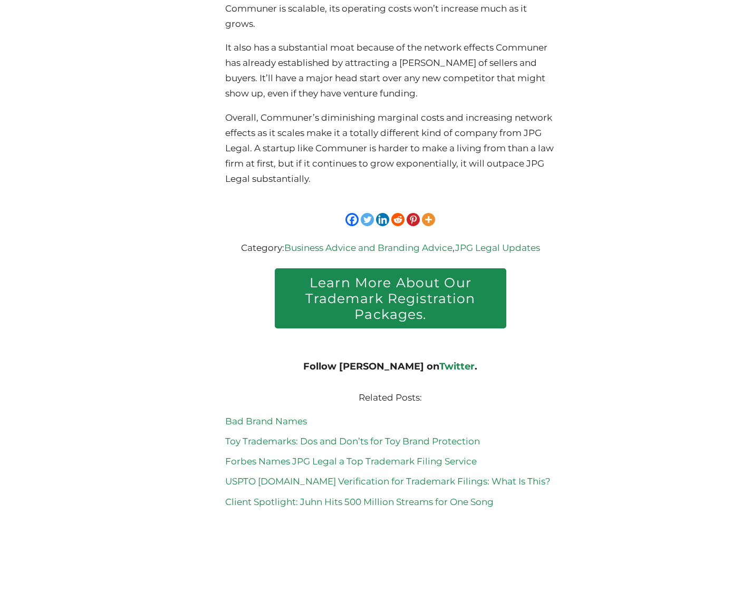
click at [463, 436] on link "Toy Trademarks: Dos and Don’ts for Toy Brand Protection" at bounding box center [352, 441] width 255 height 11
click at [287, 416] on link "Bad Brand Names" at bounding box center [266, 421] width 82 height 11
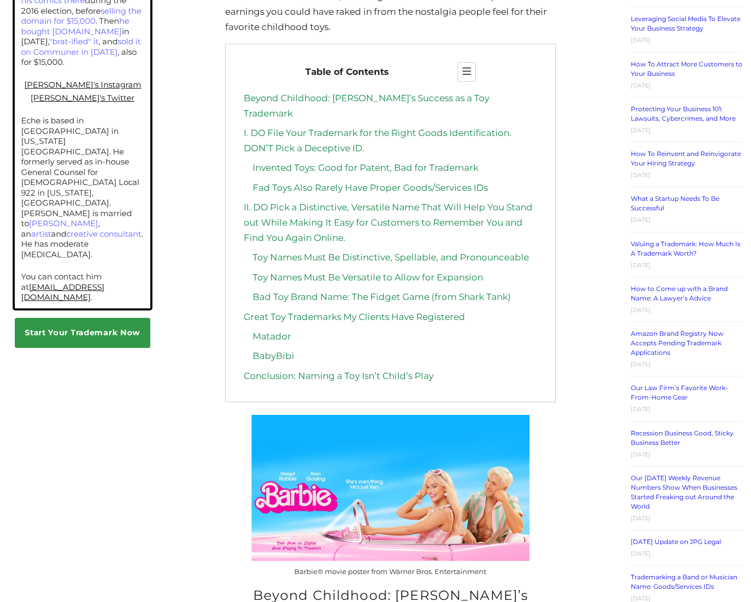
scroll to position [807, 0]
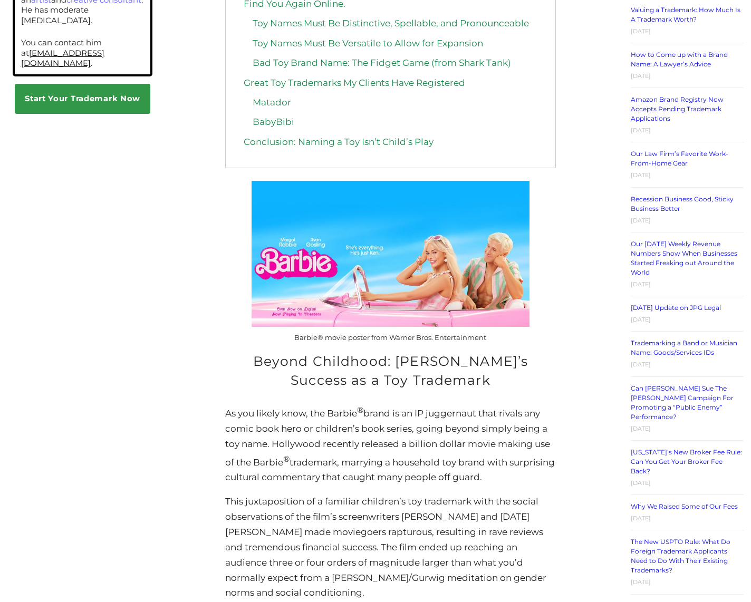
drag, startPoint x: 575, startPoint y: 398, endPoint x: 565, endPoint y: 475, distance: 77.7
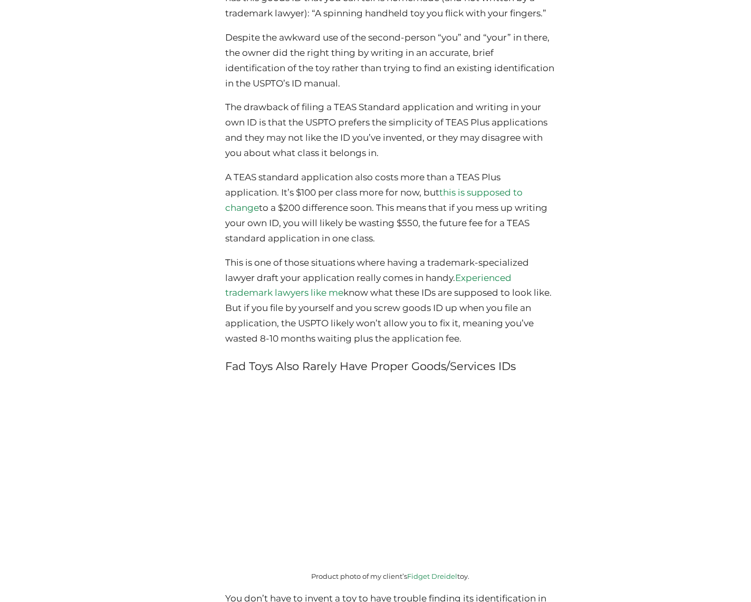
scroll to position [2738, 0]
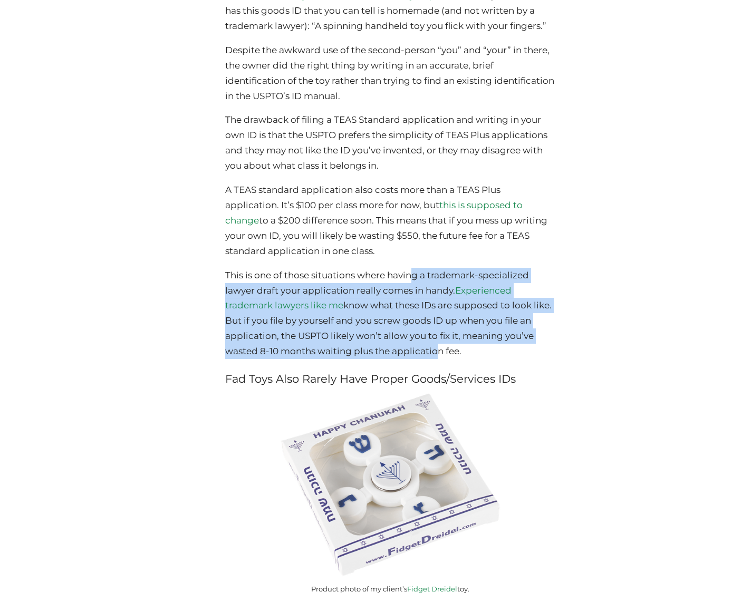
drag, startPoint x: 416, startPoint y: 225, endPoint x: 431, endPoint y: 309, distance: 84.8
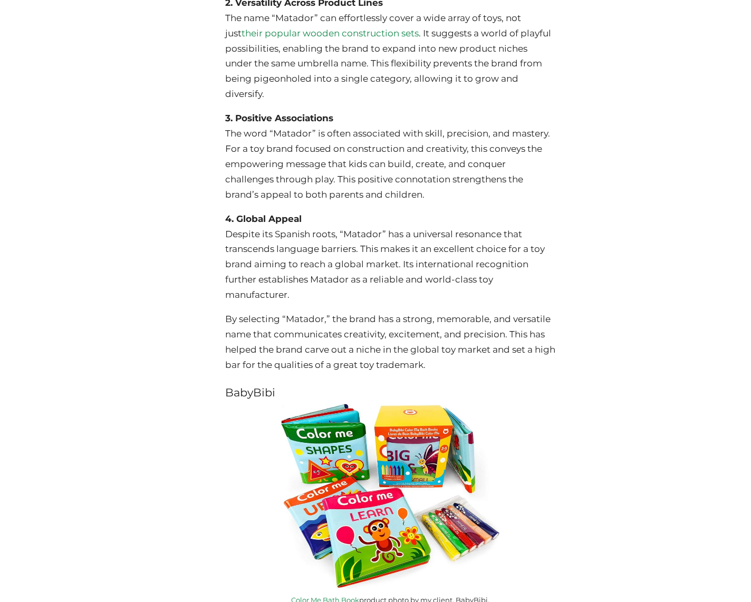
scroll to position [7096, 0]
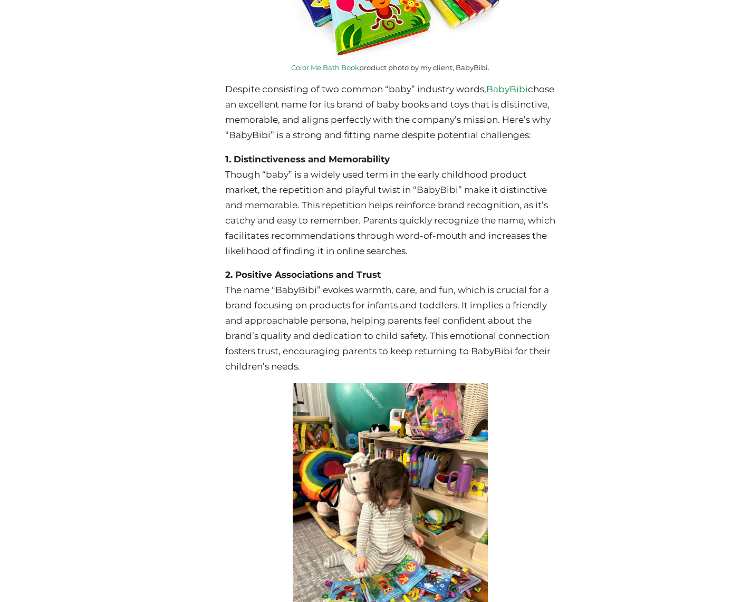
drag, startPoint x: 451, startPoint y: 268, endPoint x: 448, endPoint y: 282, distance: 13.4
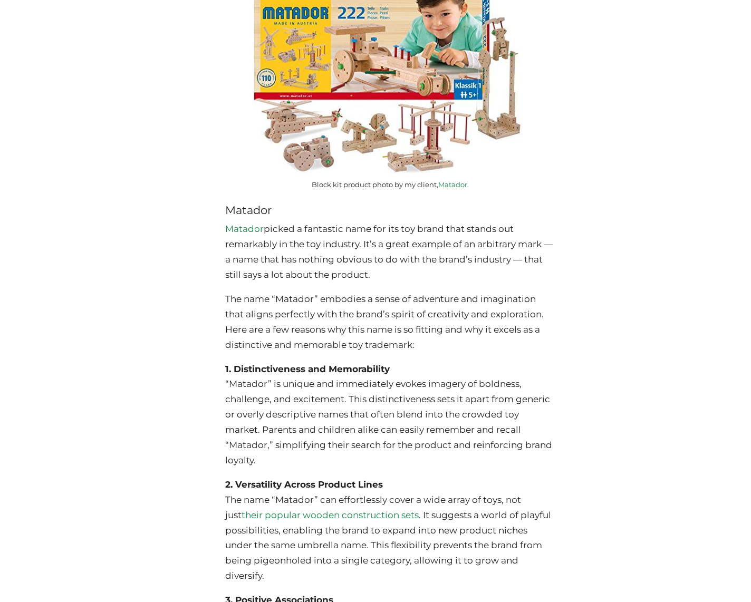
scroll to position [6125, 0]
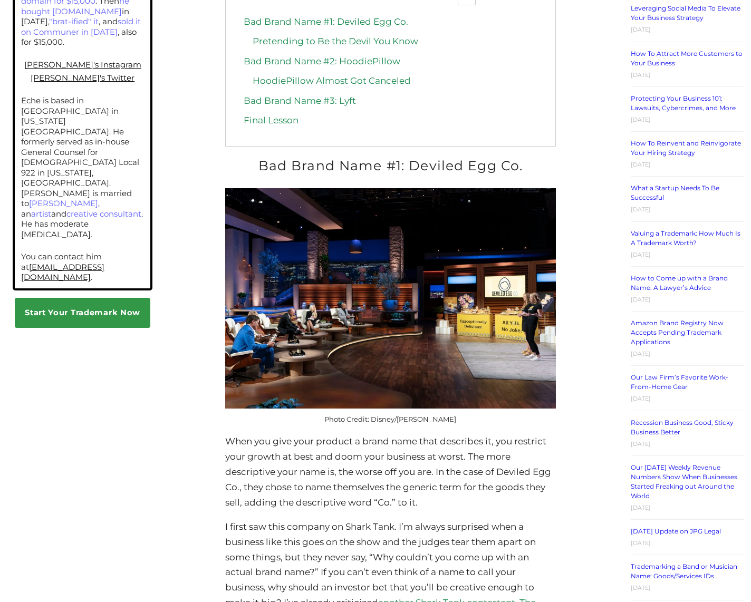
scroll to position [968, 0]
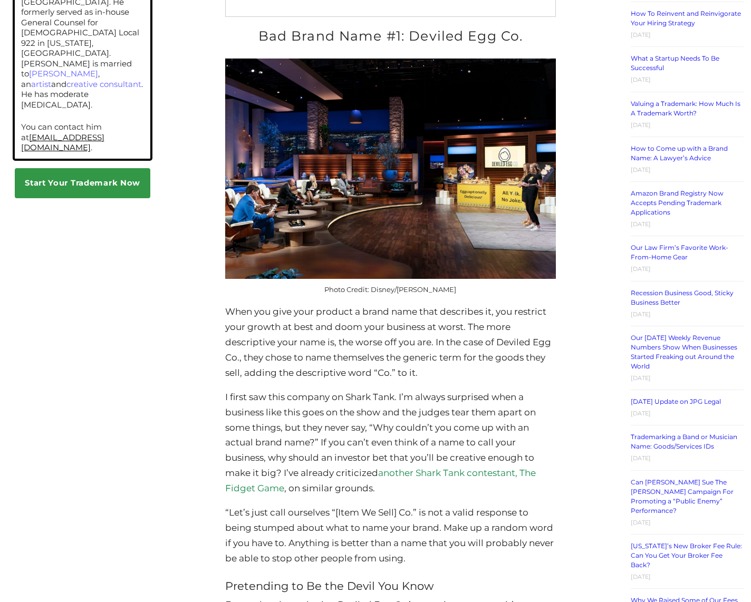
click at [452, 529] on p "“Let’s just call ourselves “[Item We Sell] Co.” is not a valid response to bein…" at bounding box center [390, 535] width 331 height 61
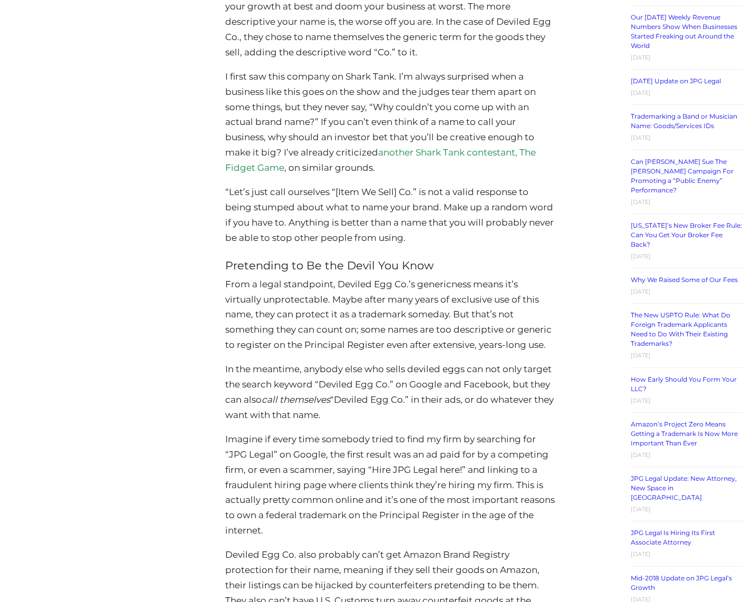
scroll to position [1291, 0]
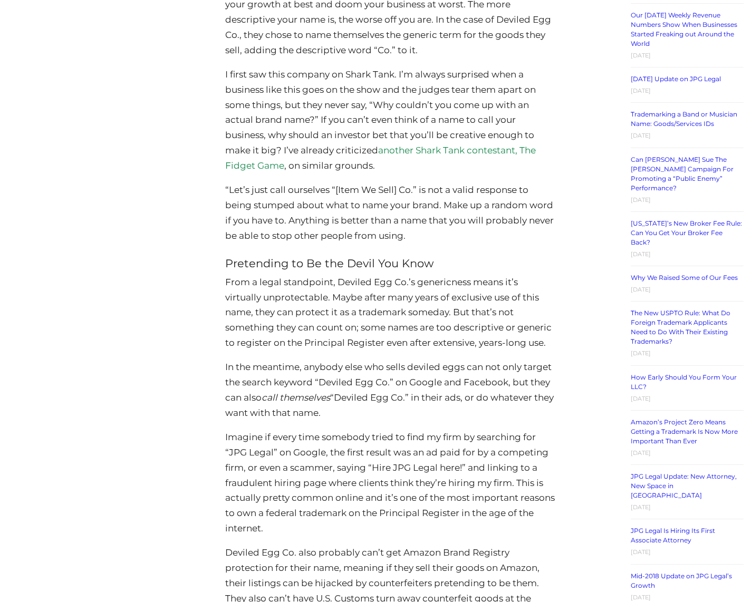
drag, startPoint x: 427, startPoint y: 308, endPoint x: 478, endPoint y: 415, distance: 118.0
click at [478, 415] on p "In the meantime, anybody else who sells deviled eggs can not only target the se…" at bounding box center [390, 390] width 331 height 61
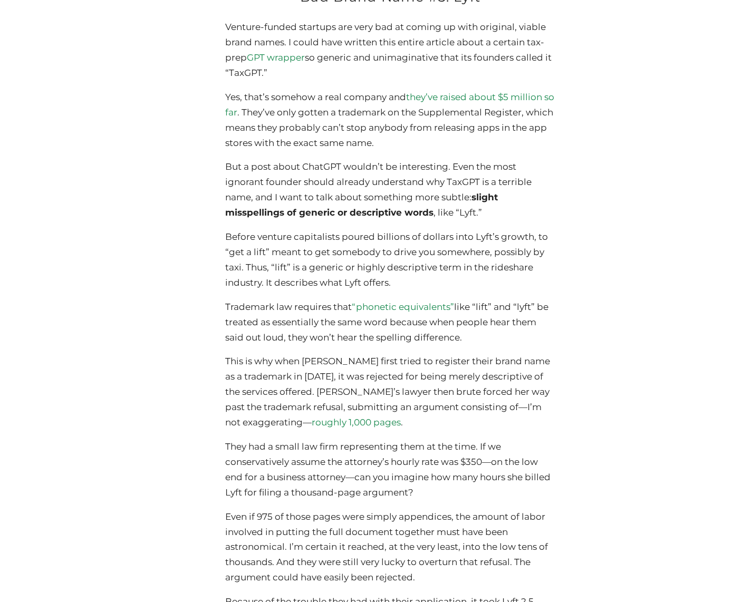
scroll to position [3497, 0]
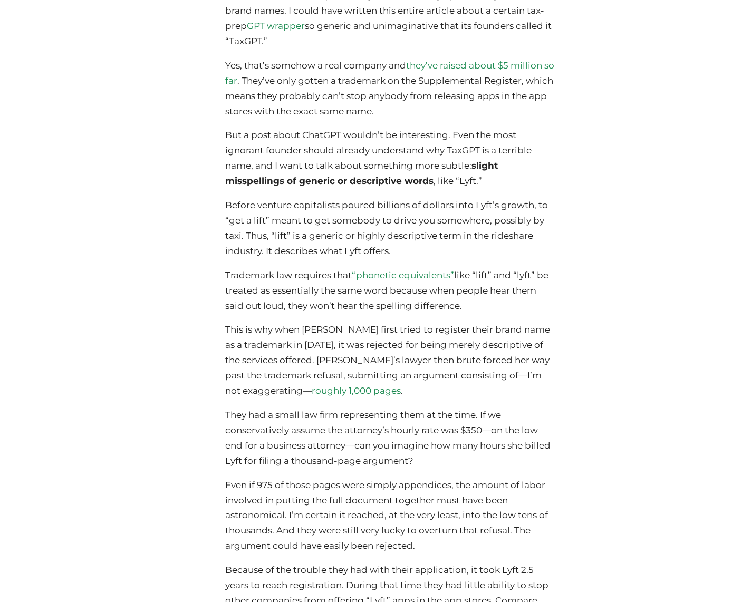
drag, startPoint x: 393, startPoint y: 391, endPoint x: 448, endPoint y: 418, distance: 61.1
click at [447, 399] on p "This is why when [PERSON_NAME] first tried to register their brand name as a tr…" at bounding box center [390, 360] width 331 height 76
click at [448, 399] on p "This is why when [PERSON_NAME] first tried to register their brand name as a tr…" at bounding box center [390, 360] width 331 height 76
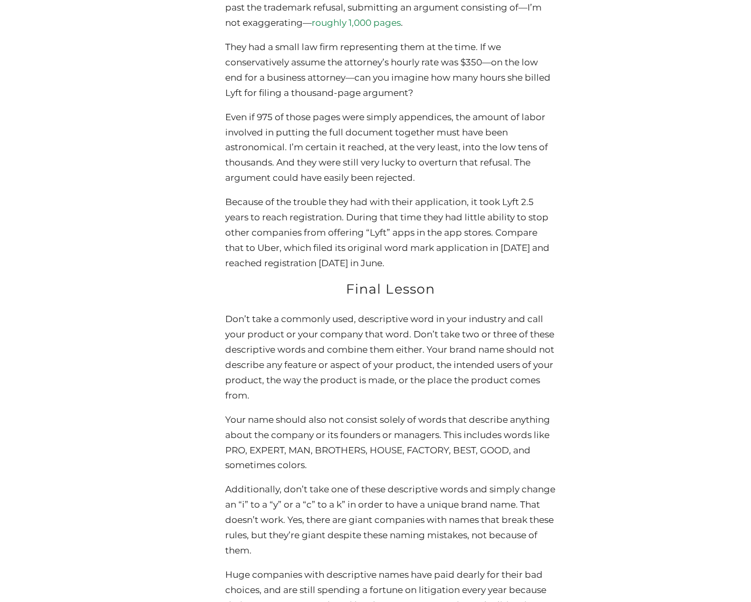
scroll to position [3873, 0]
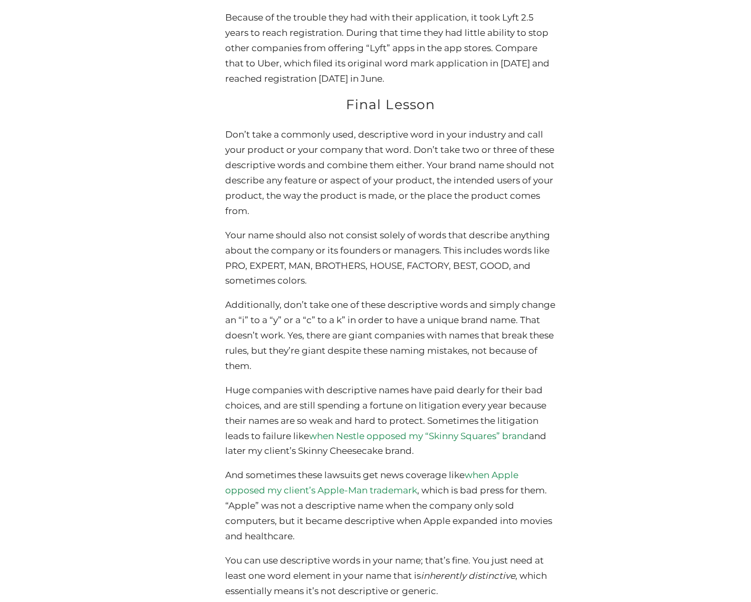
drag, startPoint x: 539, startPoint y: 353, endPoint x: 537, endPoint y: 369, distance: 15.4
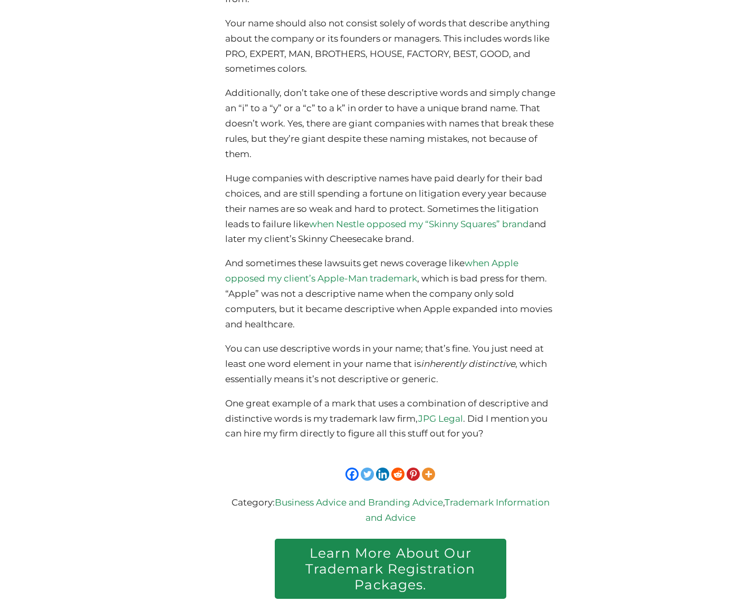
scroll to position [4267, 0]
